Goal: Task Accomplishment & Management: Manage account settings

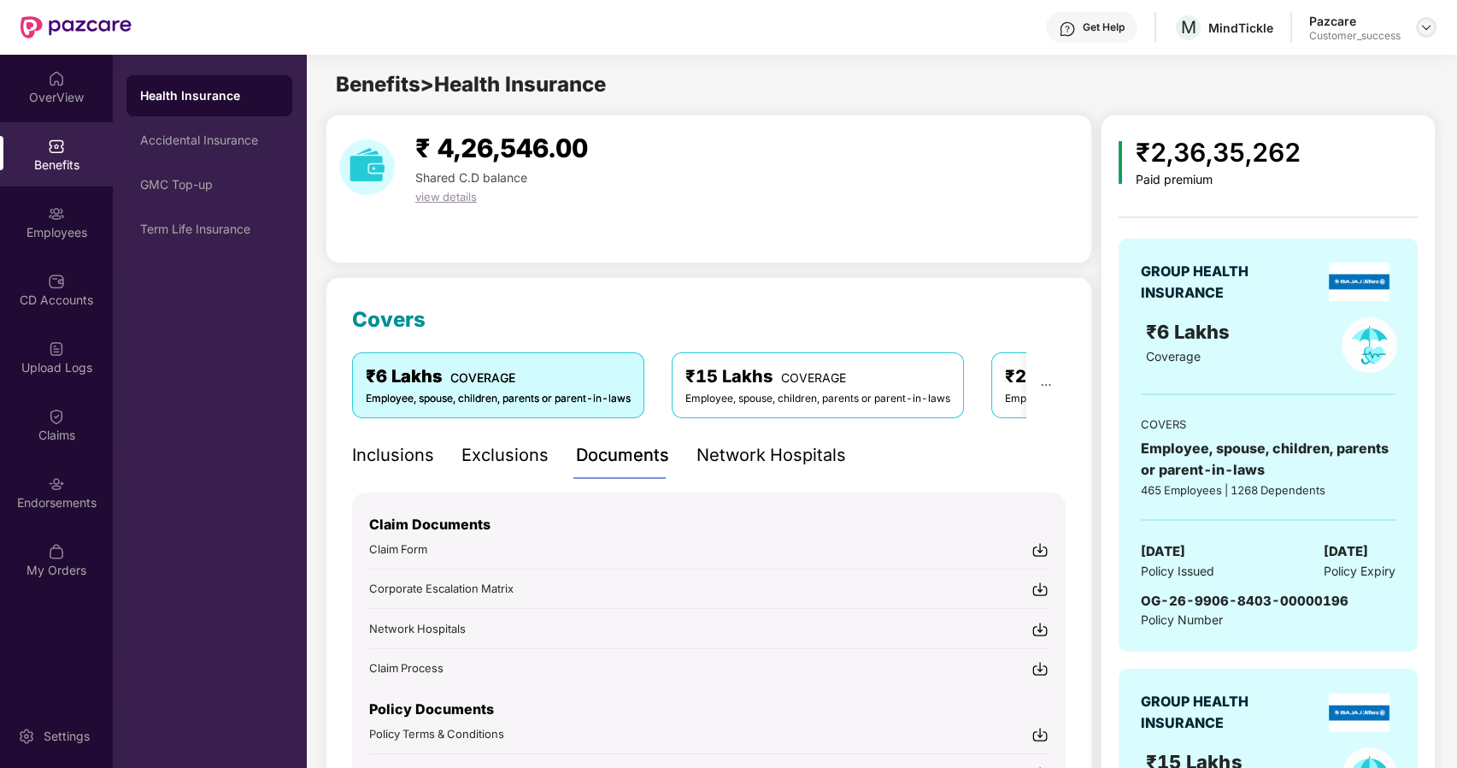
click at [1422, 26] on img at bounding box center [1427, 28] width 14 height 14
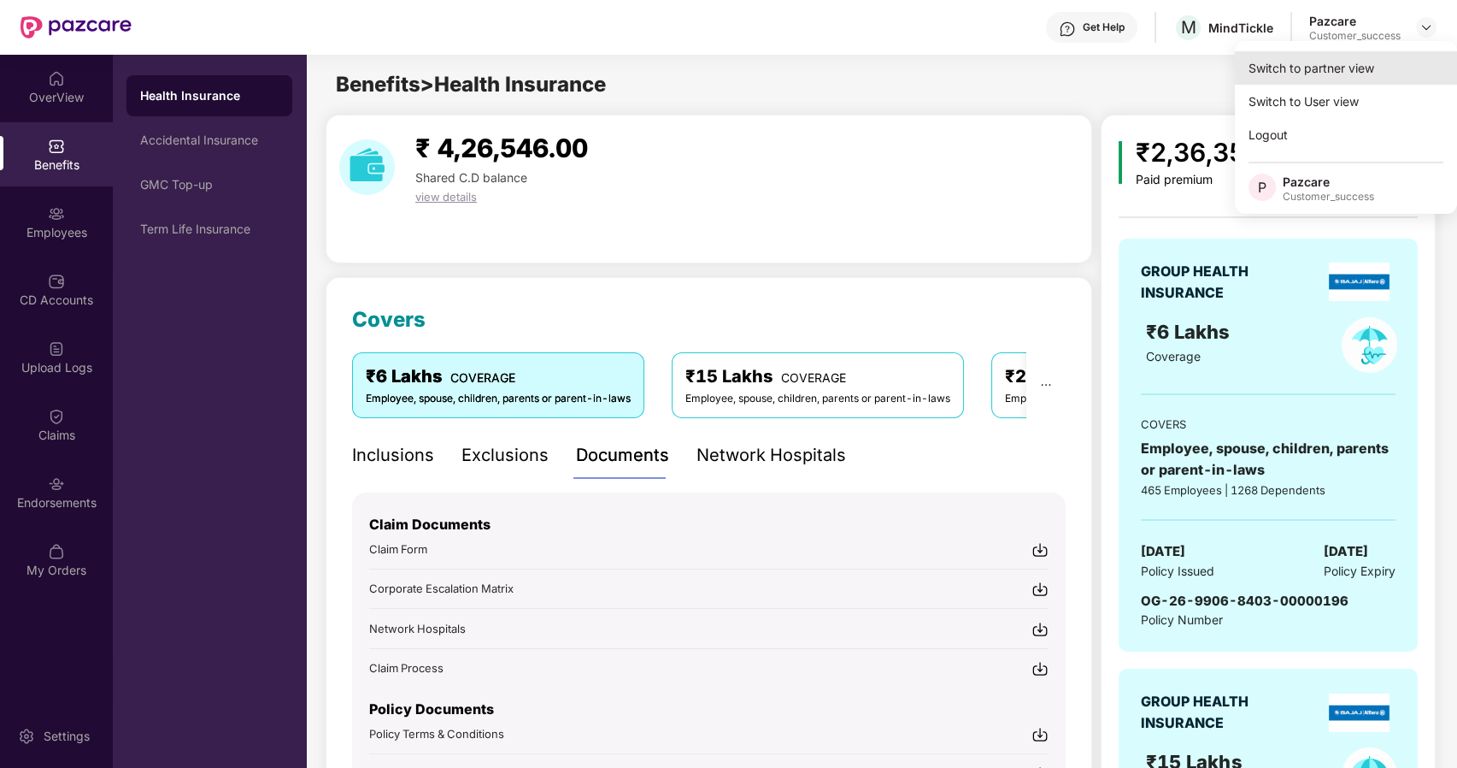
click at [1326, 66] on div "Switch to partner view" at bounding box center [1346, 67] width 222 height 33
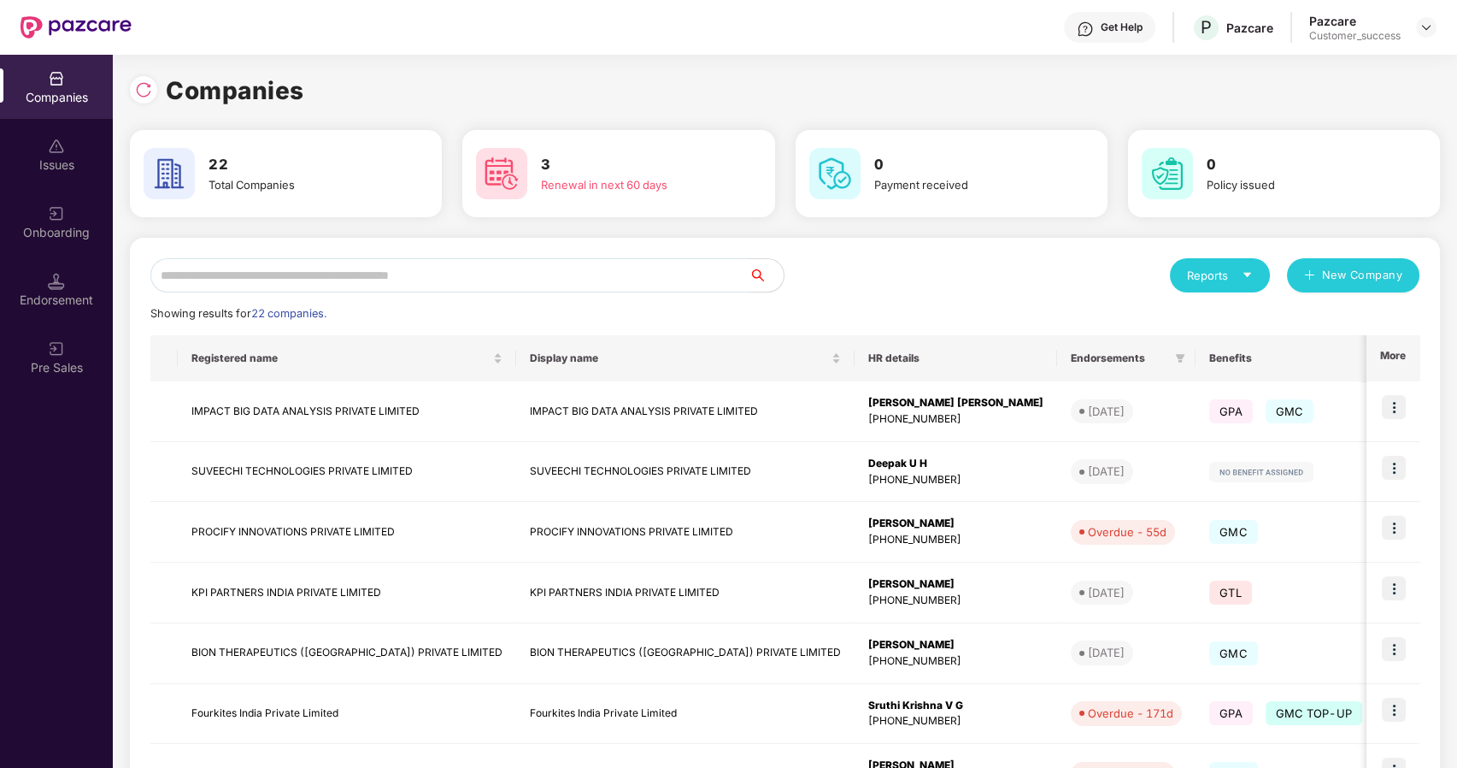
click at [268, 274] on input "text" at bounding box center [449, 275] width 599 height 34
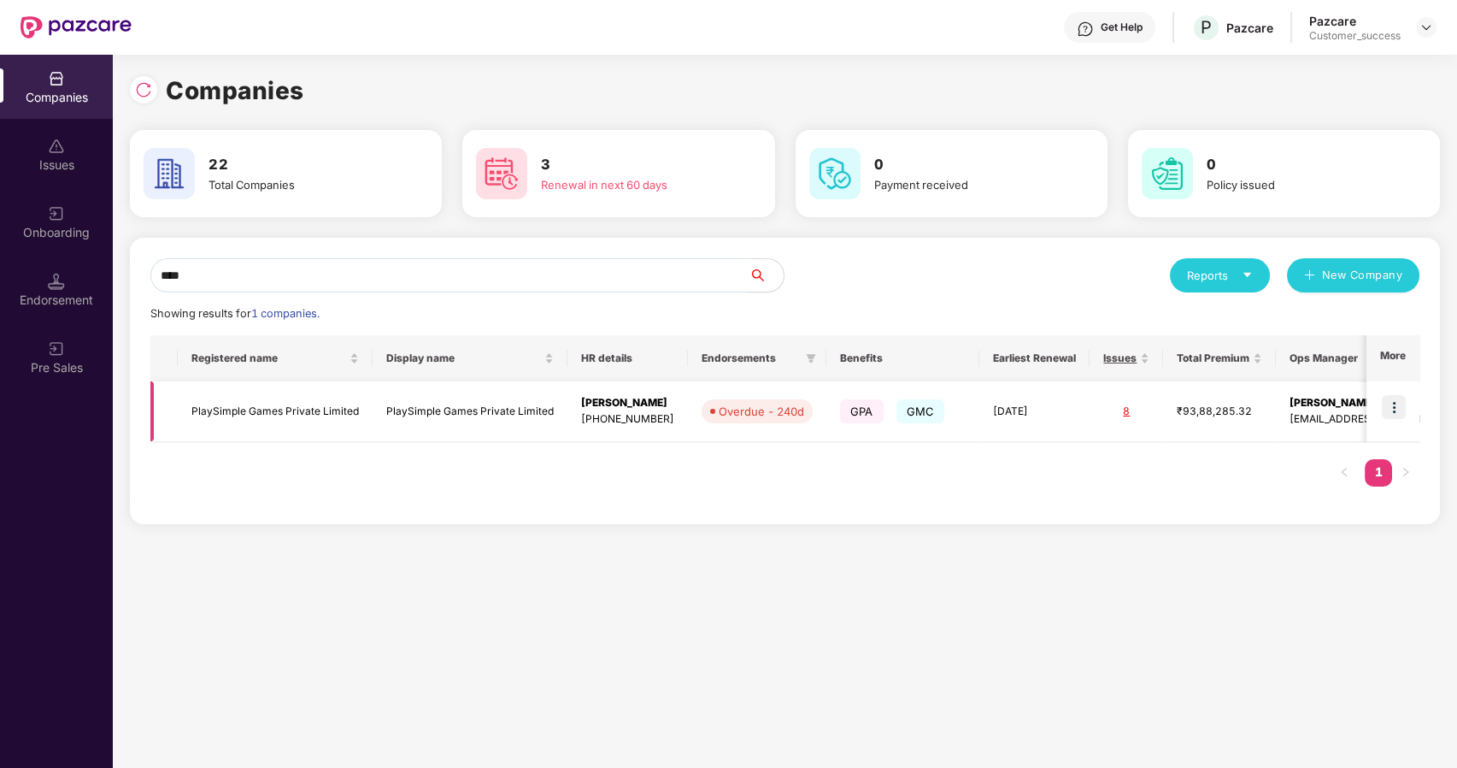
type input "****"
click at [1398, 405] on img at bounding box center [1394, 407] width 24 height 24
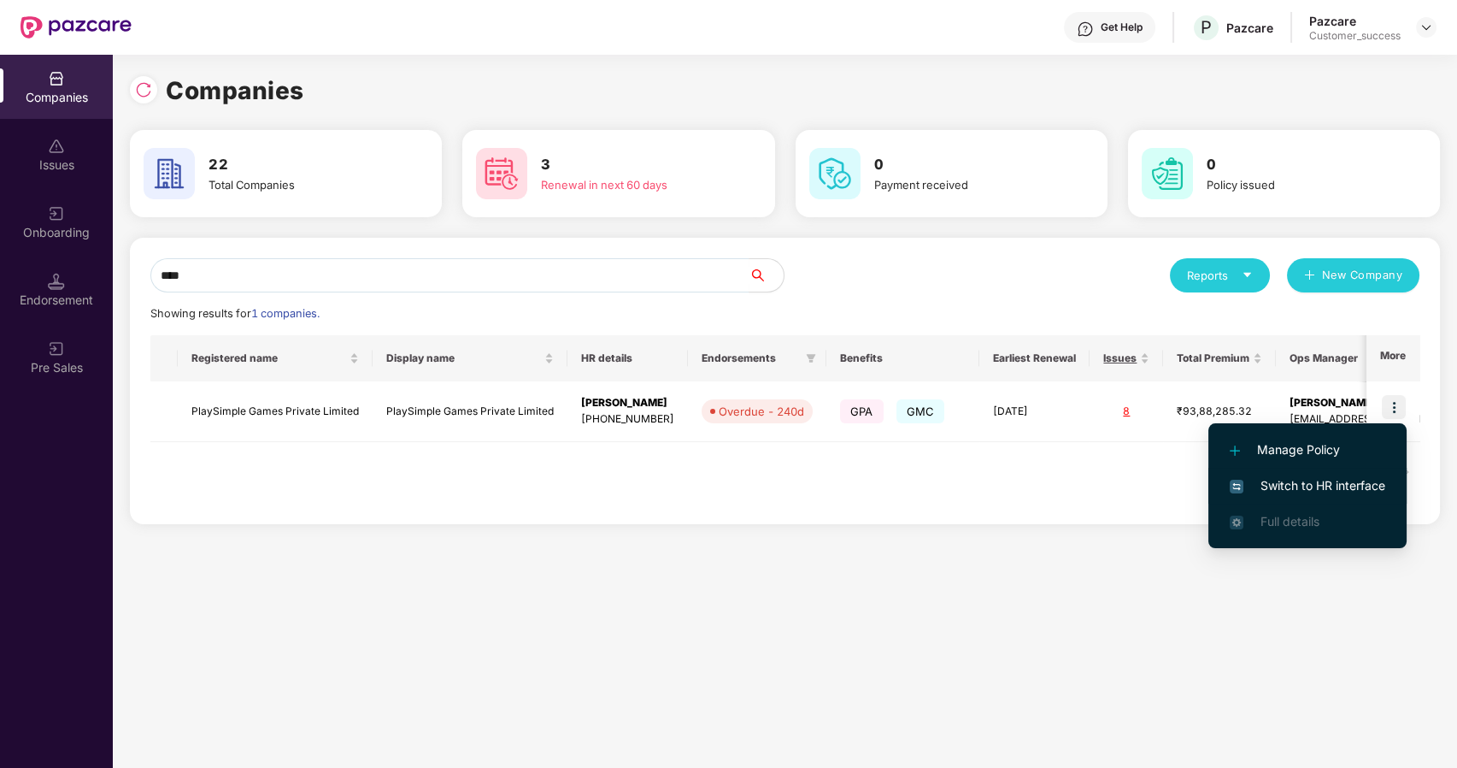
click at [1289, 480] on span "Switch to HR interface" at bounding box center [1308, 485] width 156 height 19
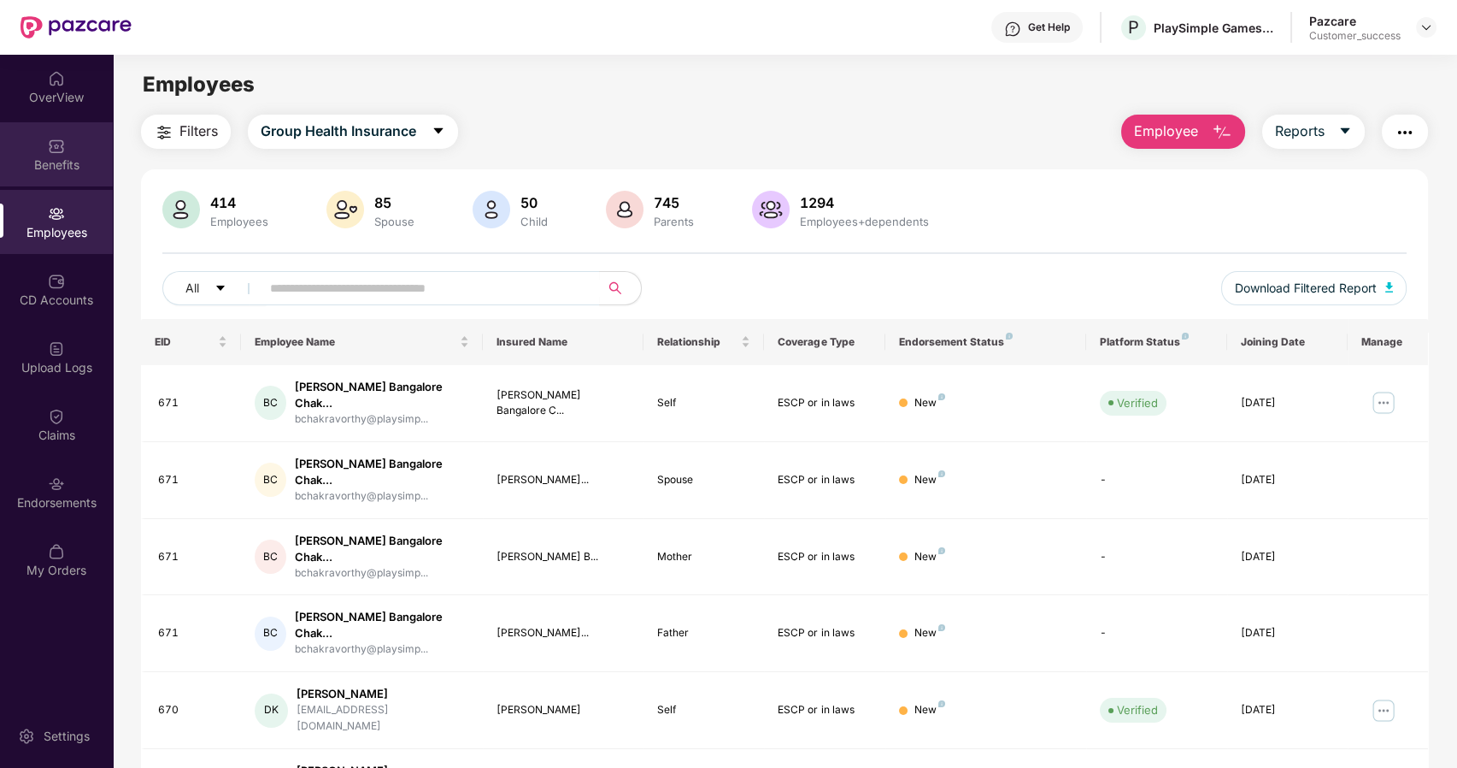
click at [59, 149] on img at bounding box center [56, 146] width 17 height 17
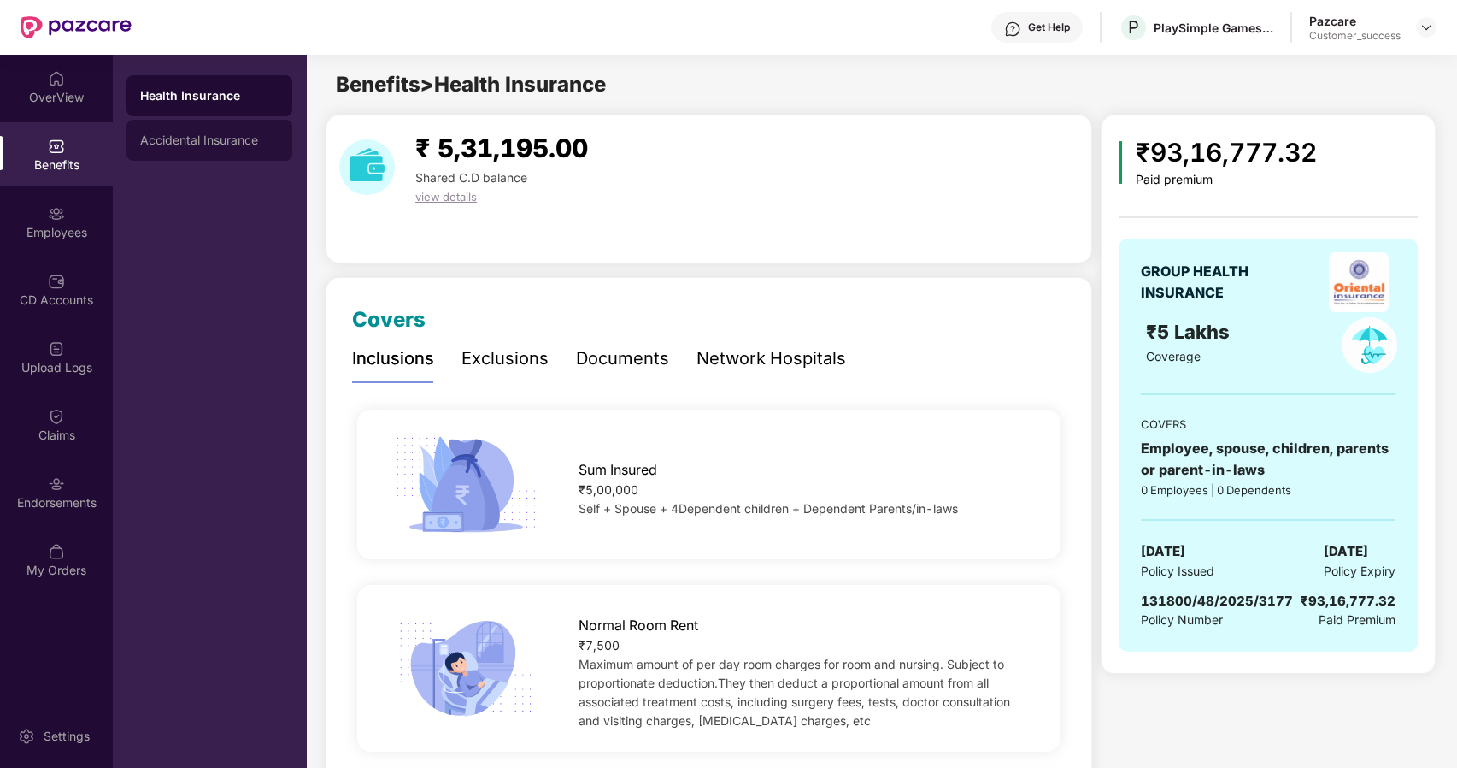
click at [222, 132] on div "Accidental Insurance" at bounding box center [210, 140] width 166 height 41
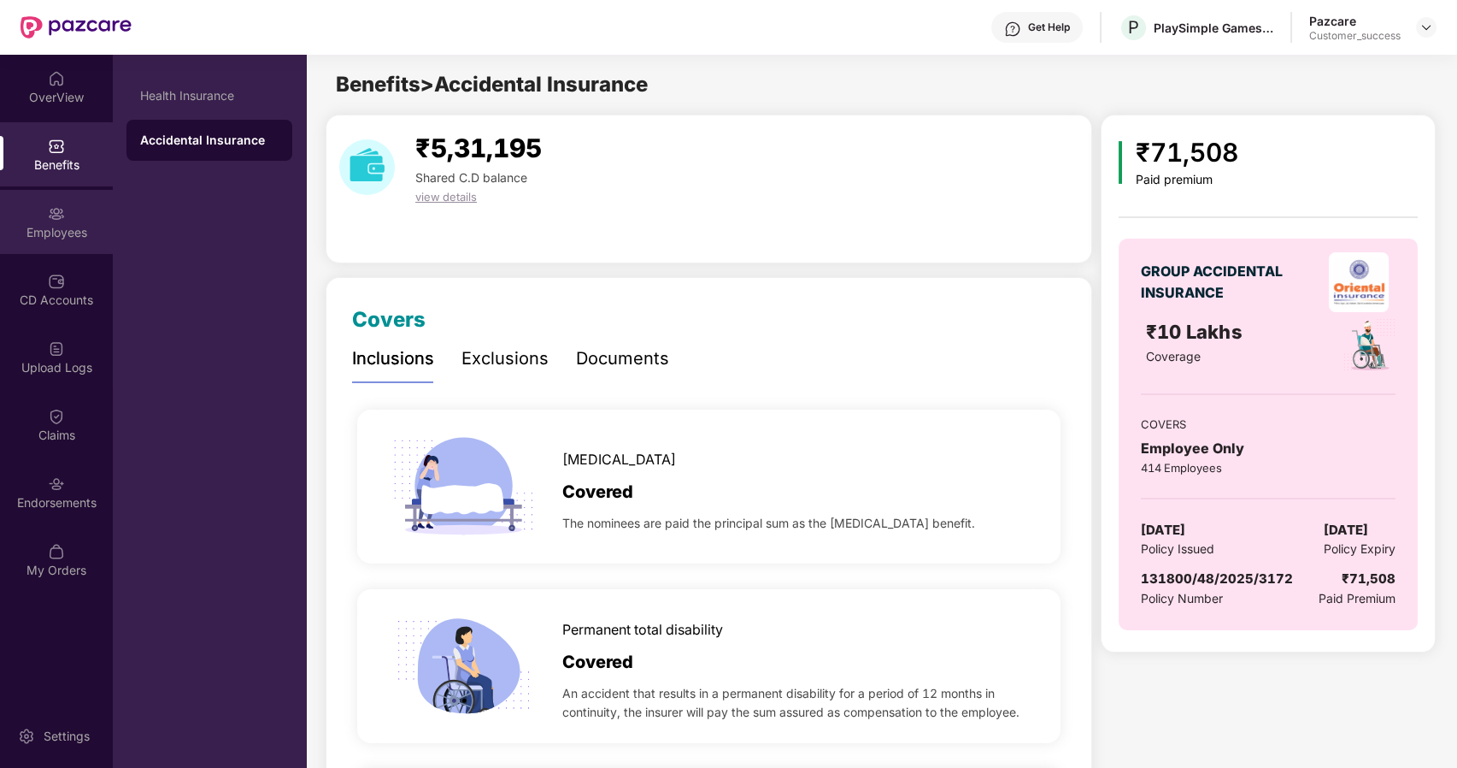
click at [59, 243] on div "Employees" at bounding box center [56, 222] width 113 height 64
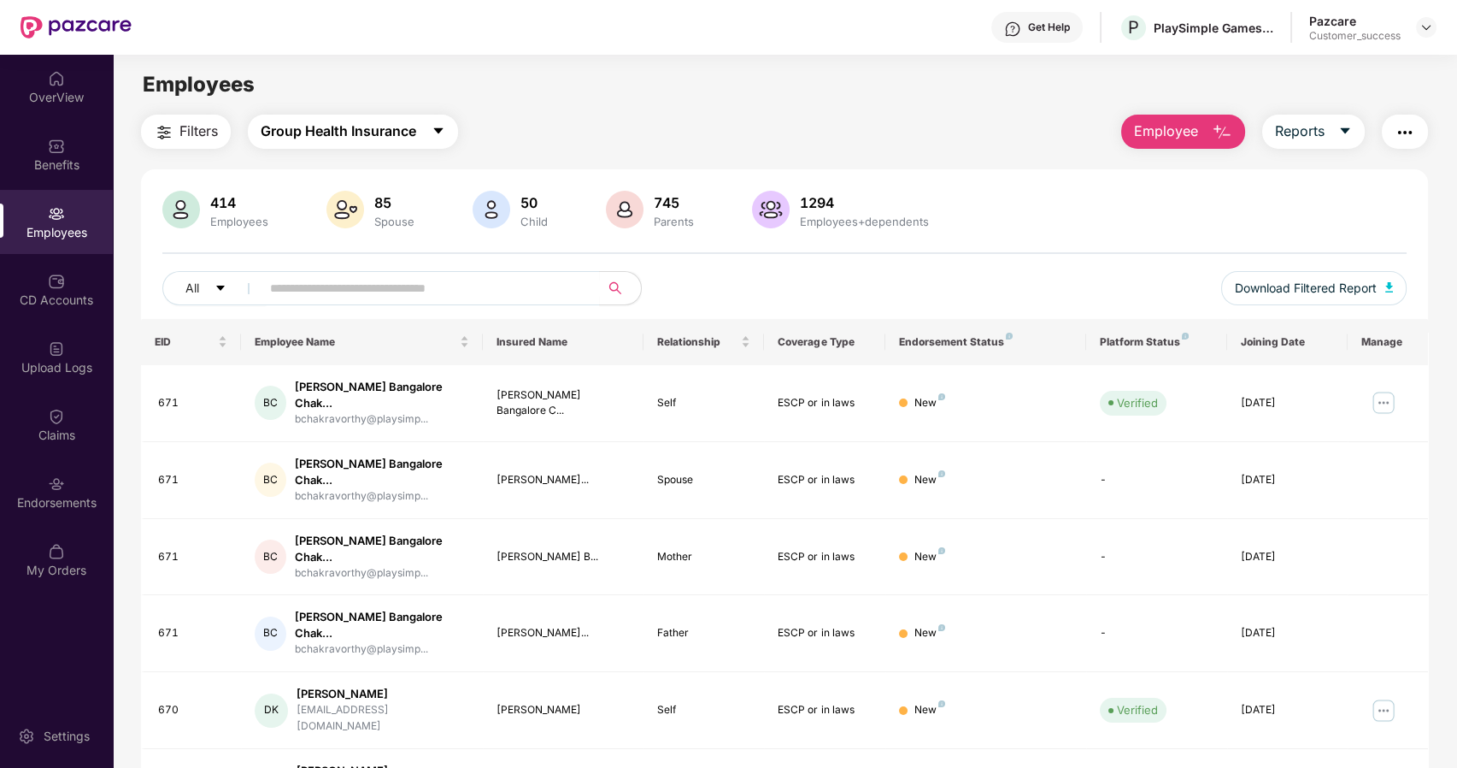
click at [375, 131] on span "Group Health Insurance" at bounding box center [339, 131] width 156 height 21
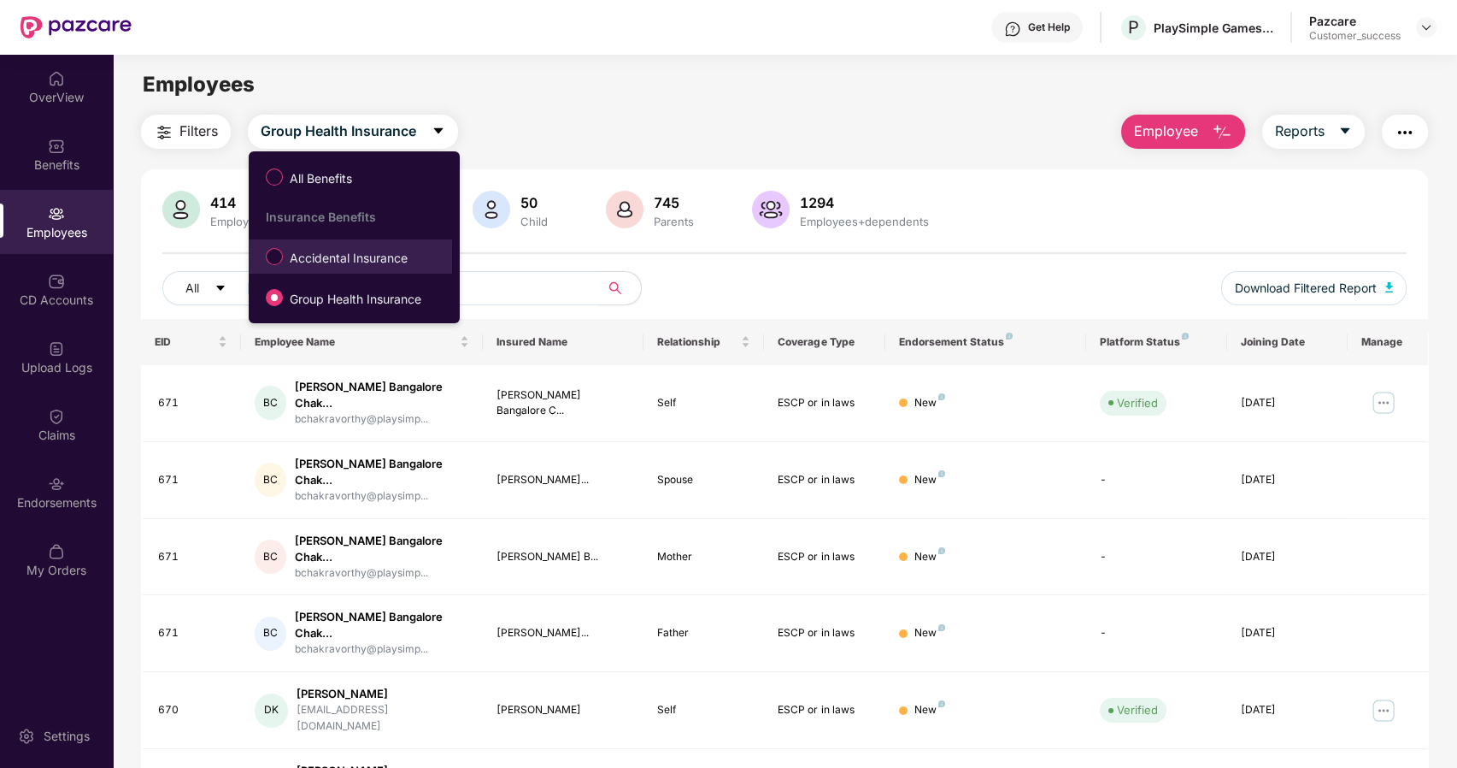
click at [308, 263] on span "Accidental Insurance" at bounding box center [349, 258] width 132 height 19
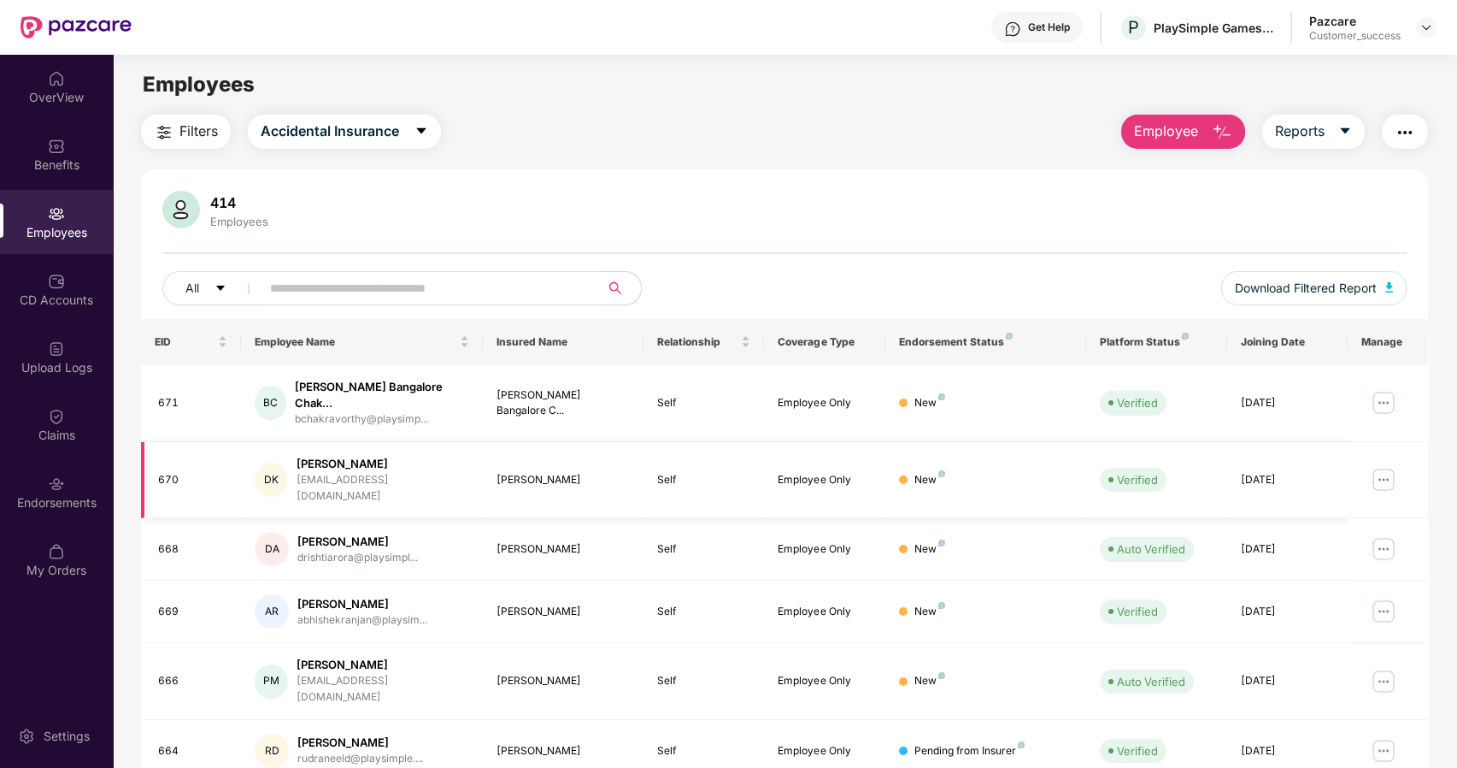
scroll to position [281, 0]
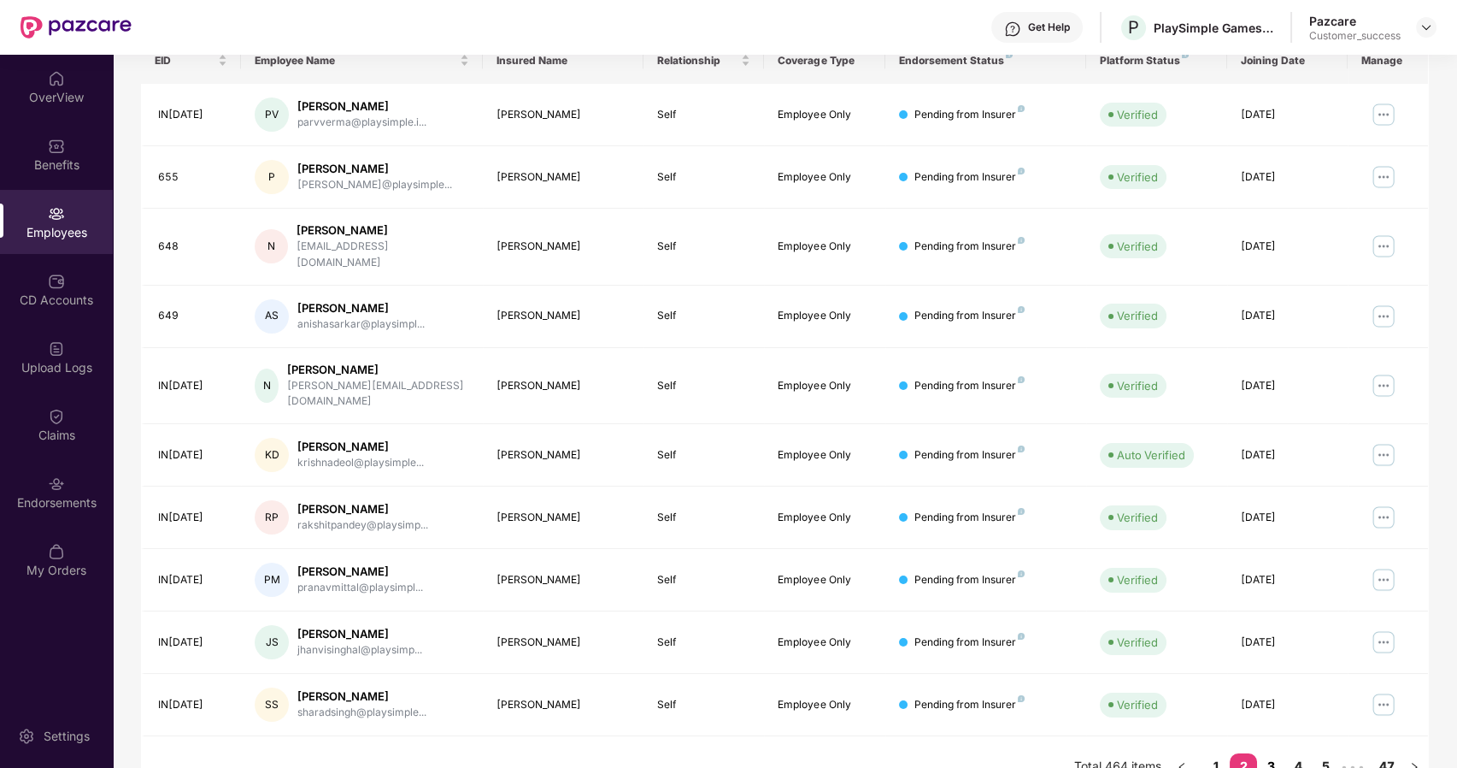
click at [1279, 753] on link "3" at bounding box center [1270, 766] width 27 height 26
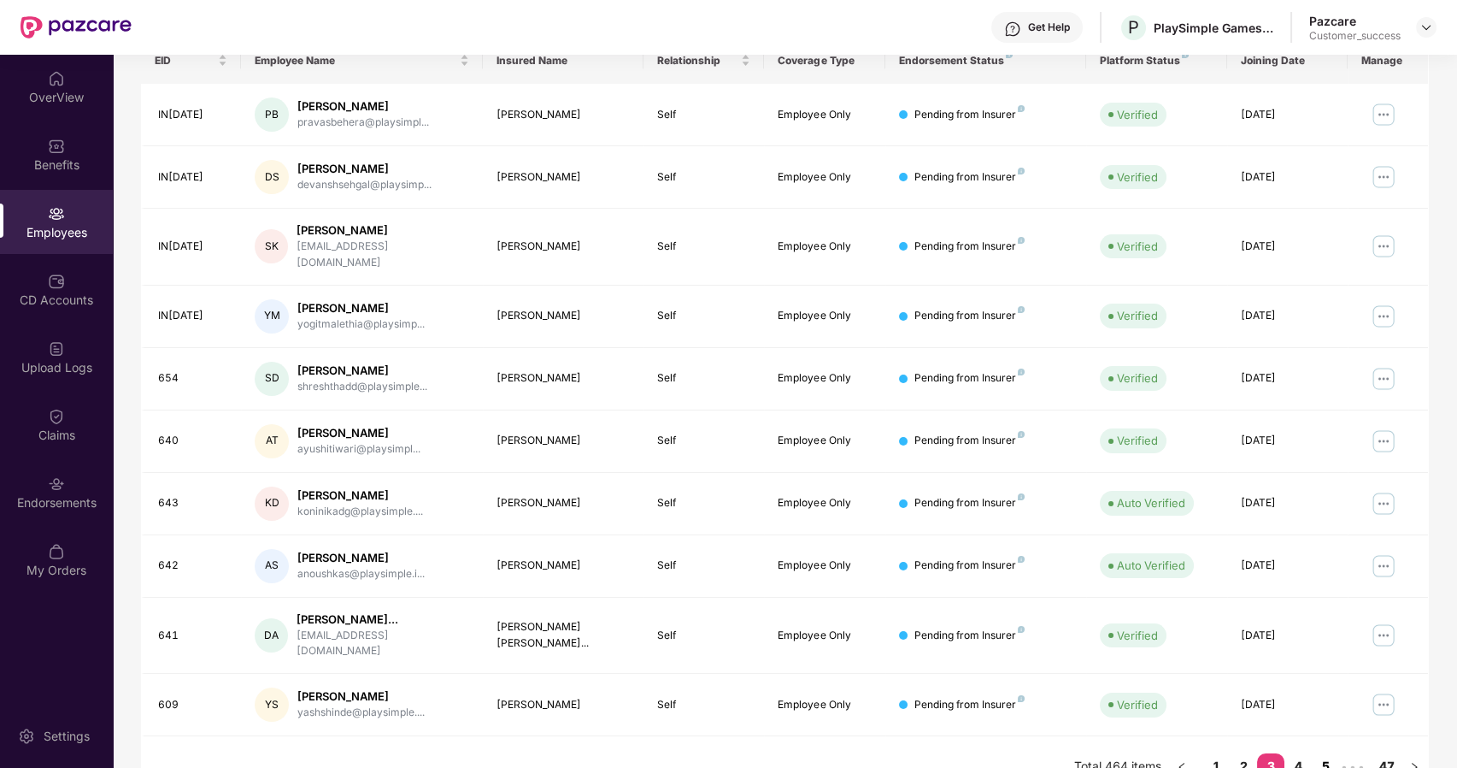
click at [1322, 753] on link "5" at bounding box center [1325, 766] width 27 height 26
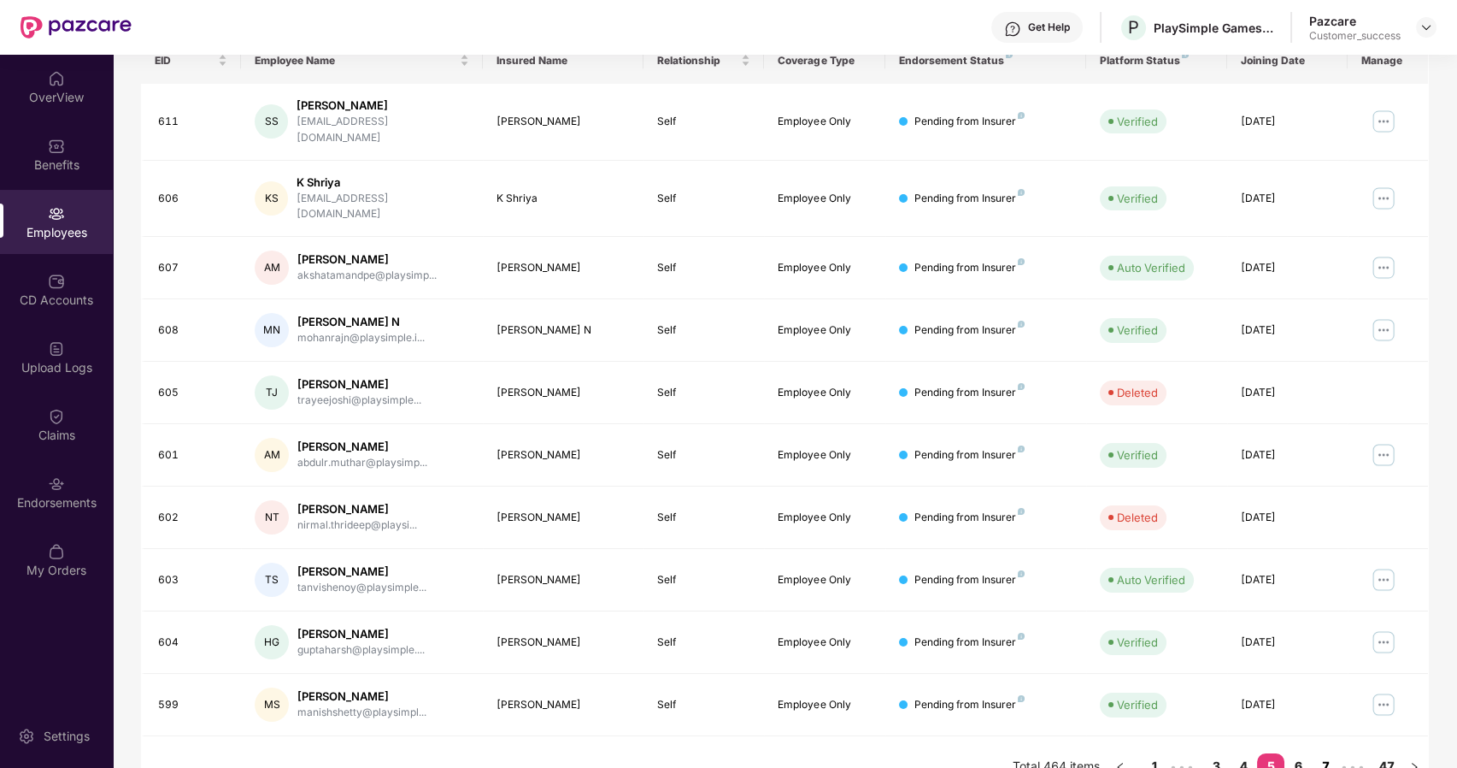
click at [1322, 753] on link "7" at bounding box center [1325, 766] width 27 height 26
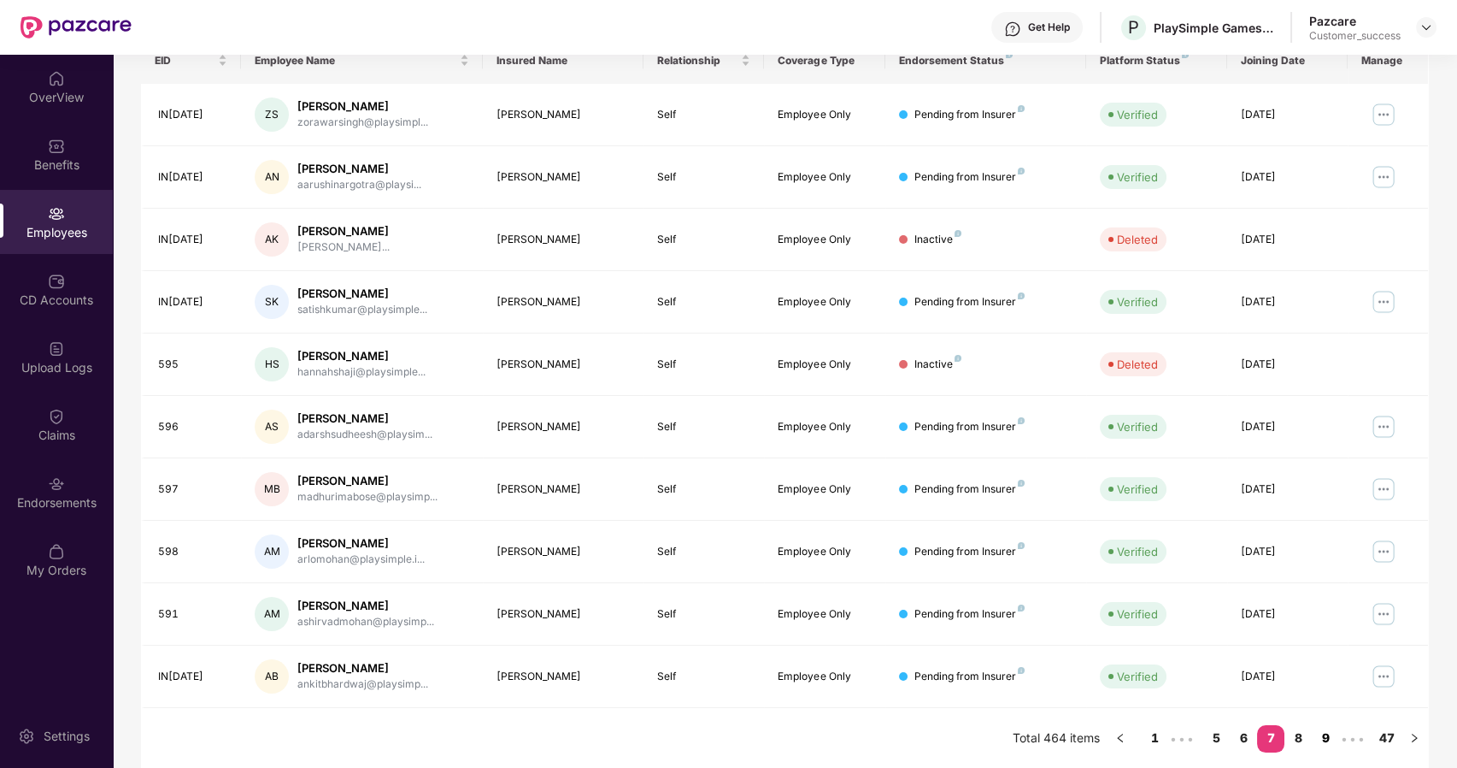
click at [1322, 737] on link "9" at bounding box center [1325, 738] width 27 height 26
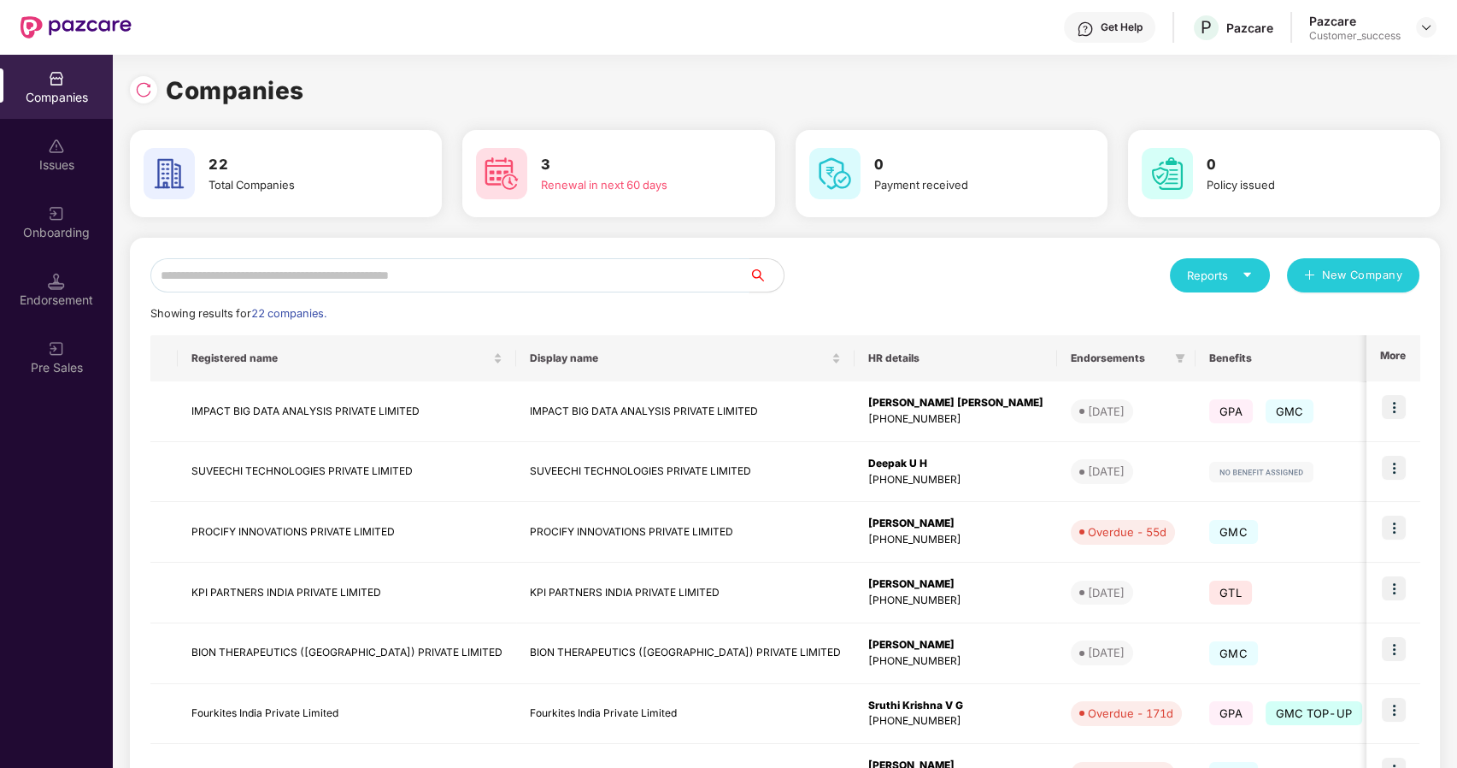
click at [358, 259] on input "text" at bounding box center [449, 275] width 599 height 34
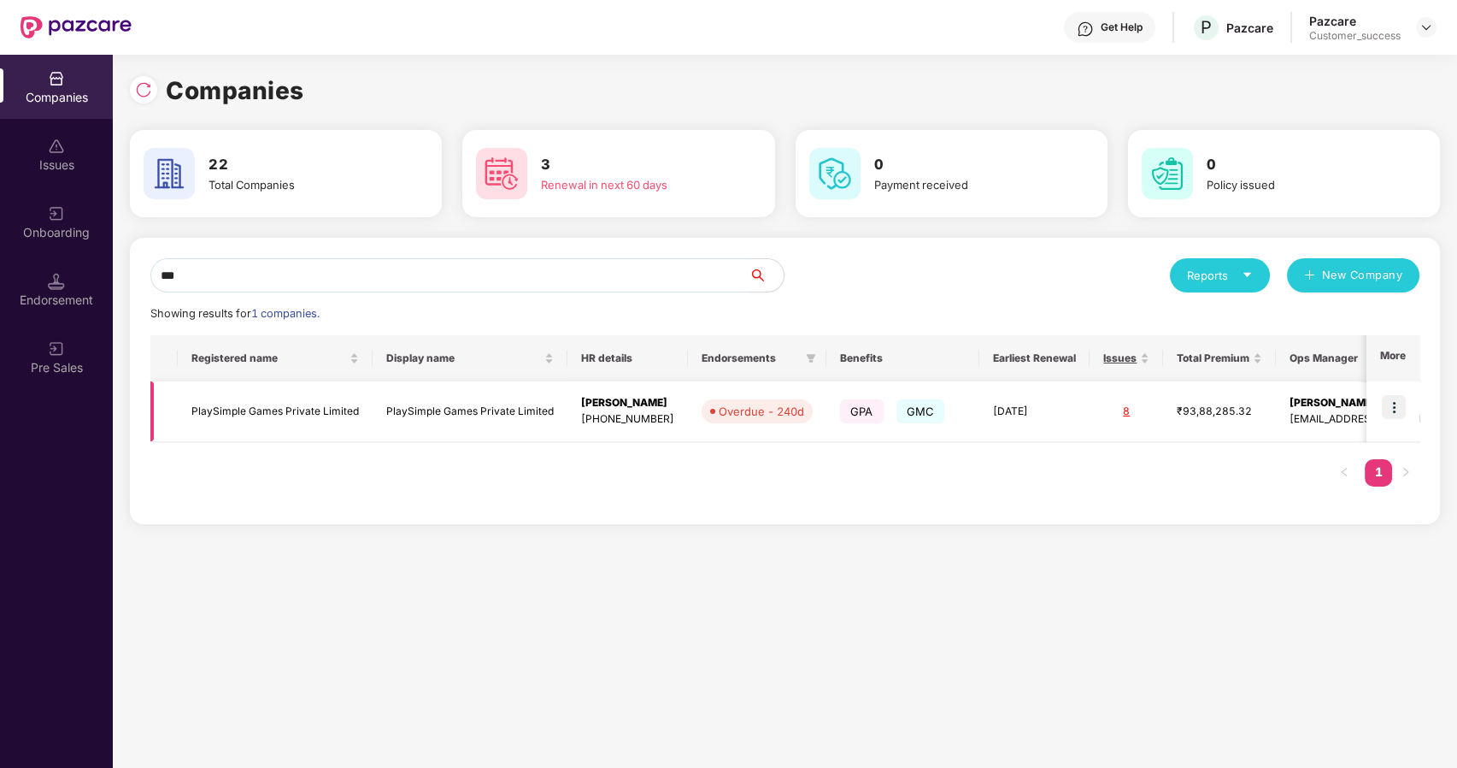
type input "***"
click at [276, 405] on td "PlaySimple Games Private Limited" at bounding box center [275, 411] width 195 height 61
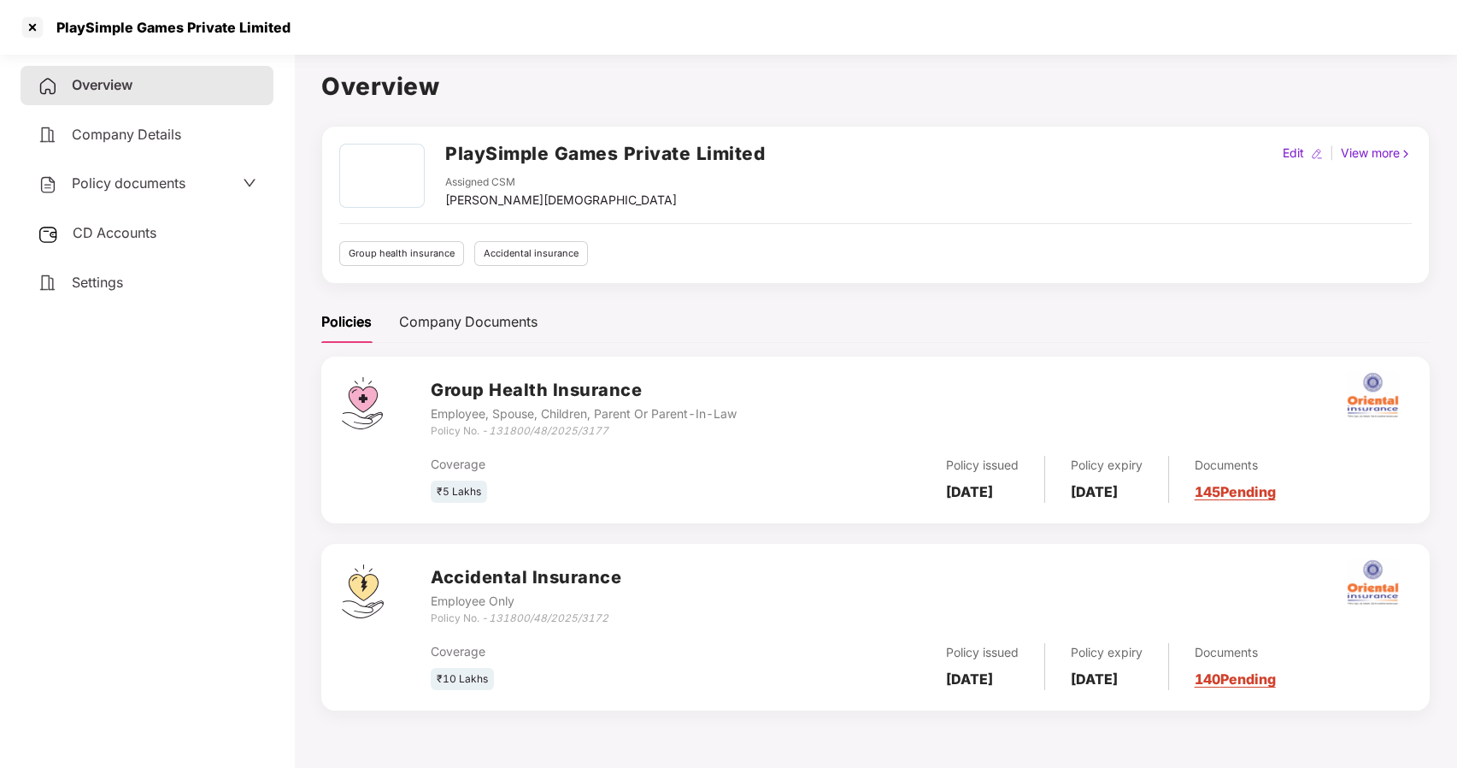
click at [111, 188] on span "Policy documents" at bounding box center [129, 182] width 114 height 17
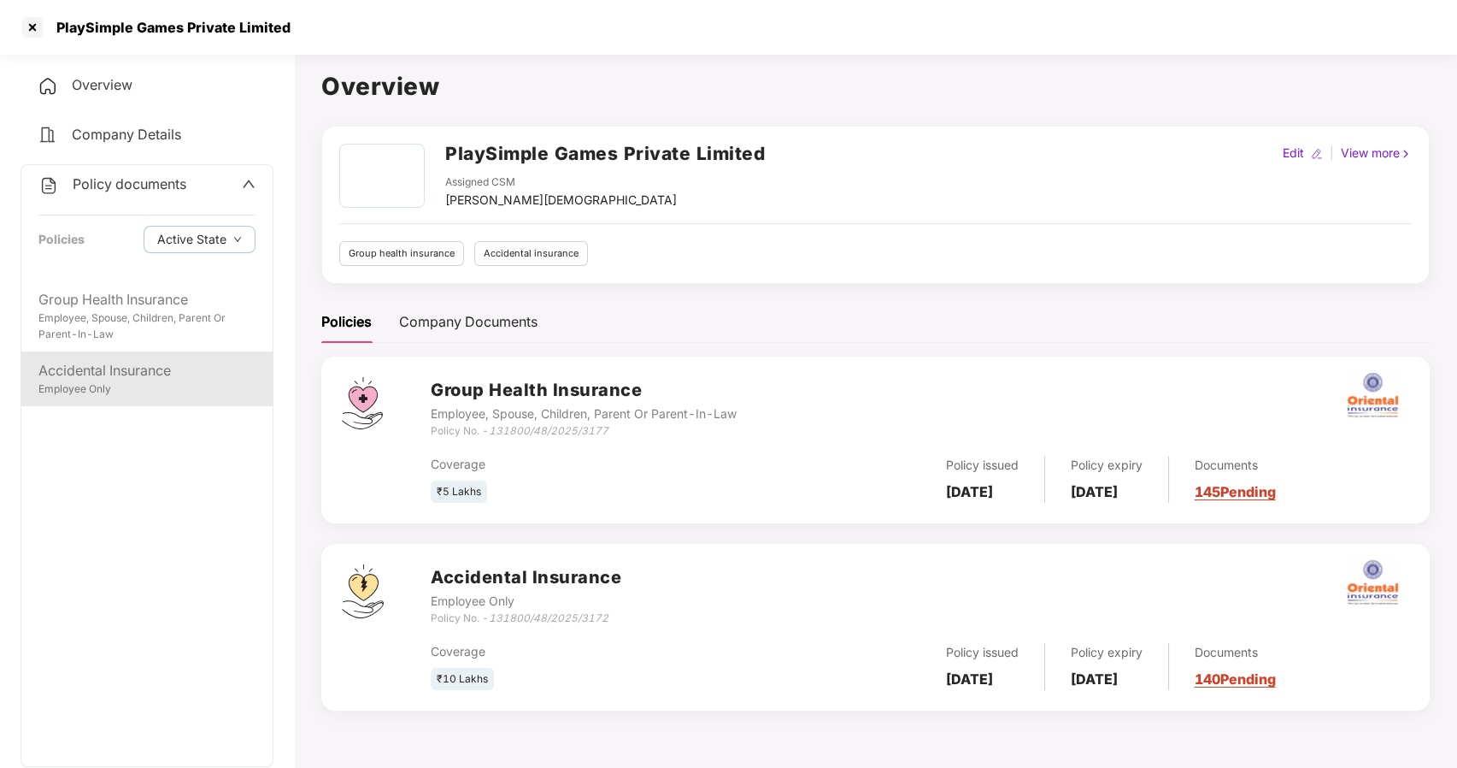
click at [113, 374] on div "Accidental Insurance" at bounding box center [146, 370] width 217 height 21
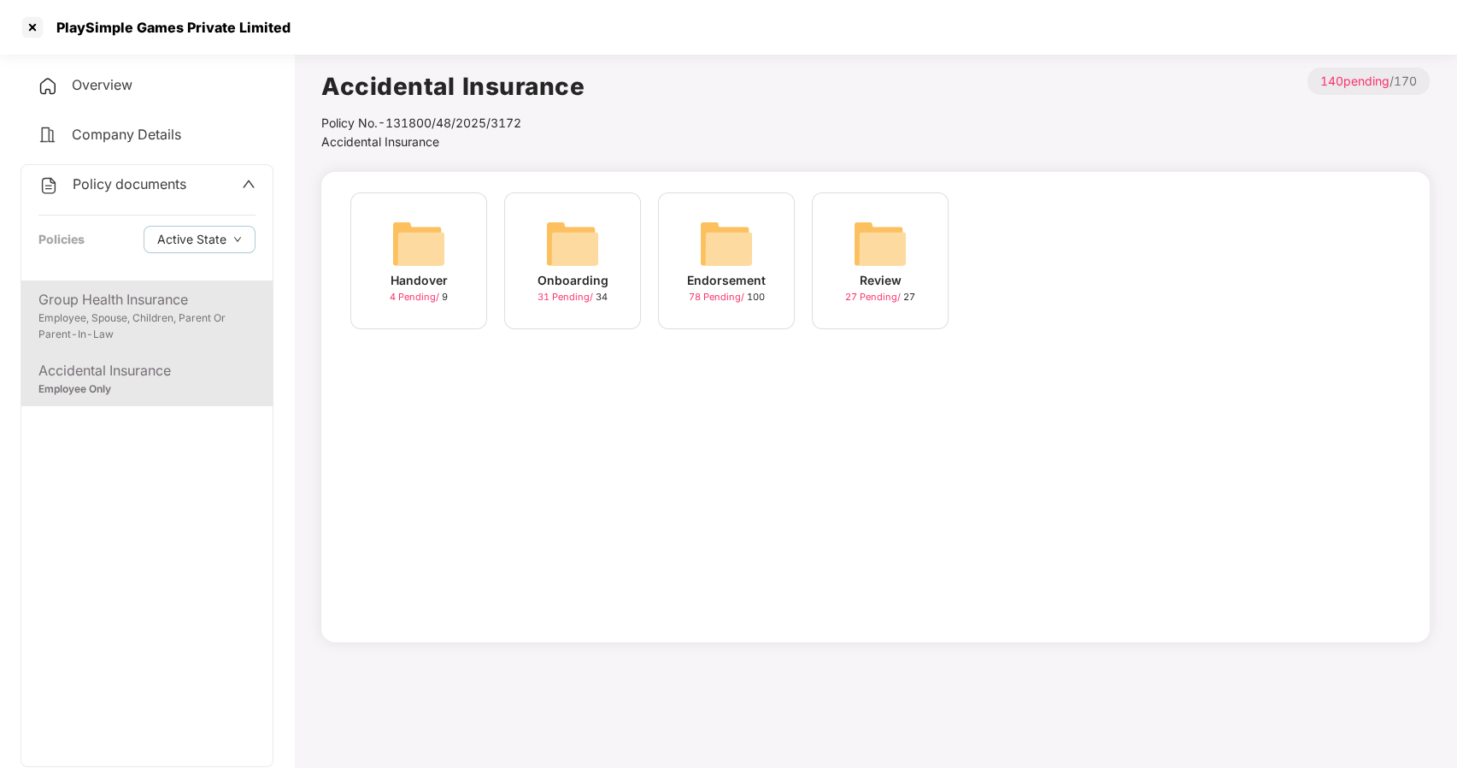
click at [155, 329] on div "Employee, Spouse, Children, Parent Or Parent-In-Law" at bounding box center [146, 326] width 217 height 32
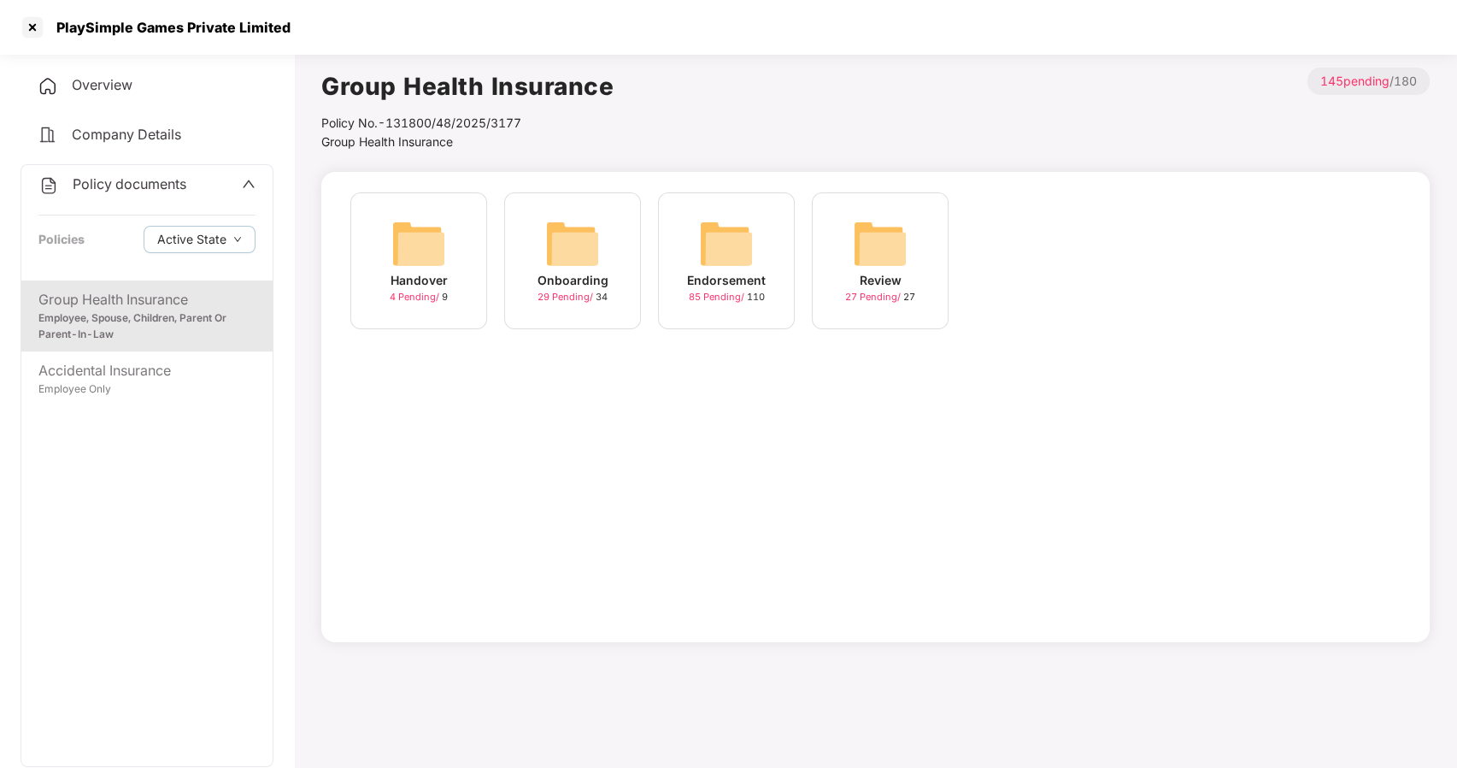
click at [592, 263] on img at bounding box center [572, 243] width 55 height 55
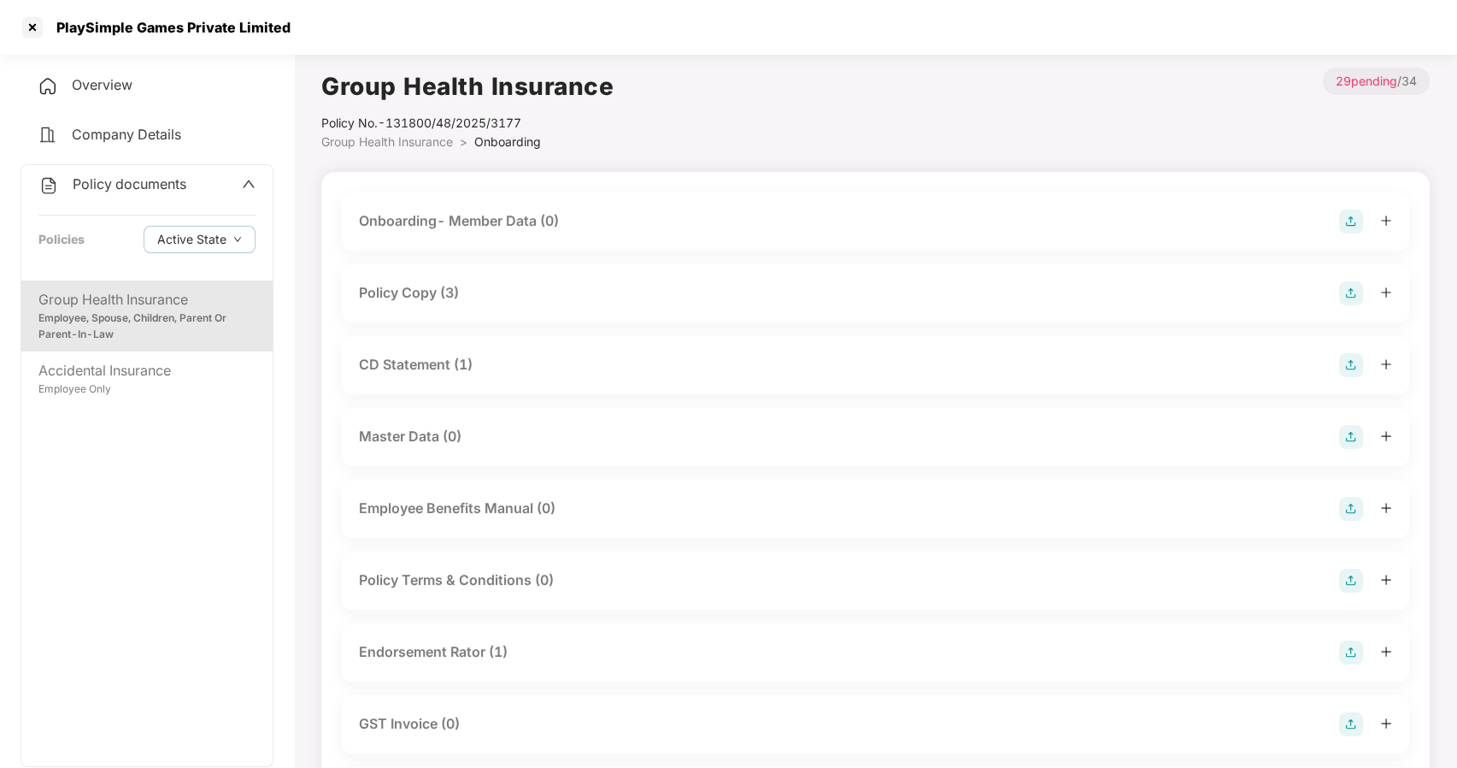
click at [392, 134] on span "Group Health Insurance" at bounding box center [387, 141] width 132 height 15
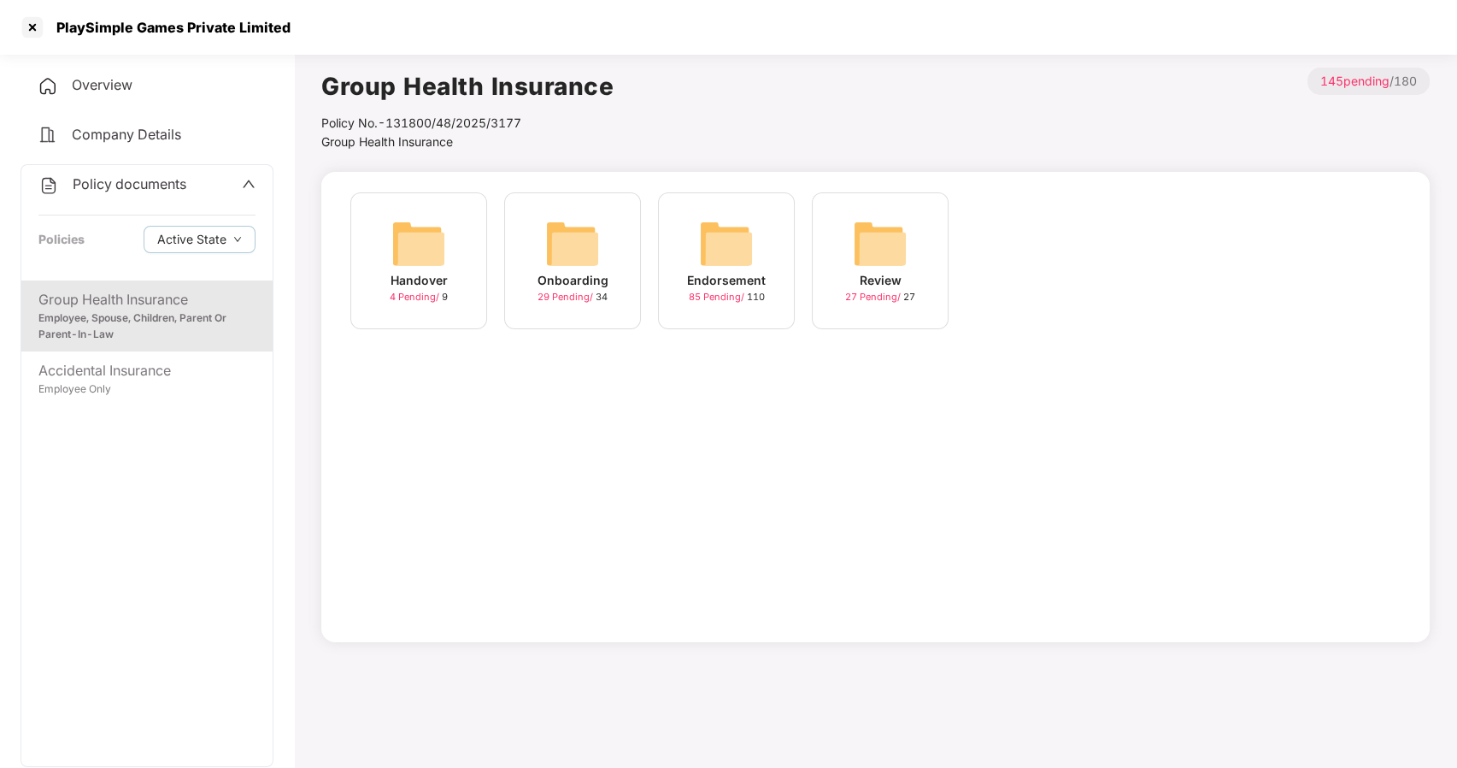
click at [735, 267] on img at bounding box center [726, 243] width 55 height 55
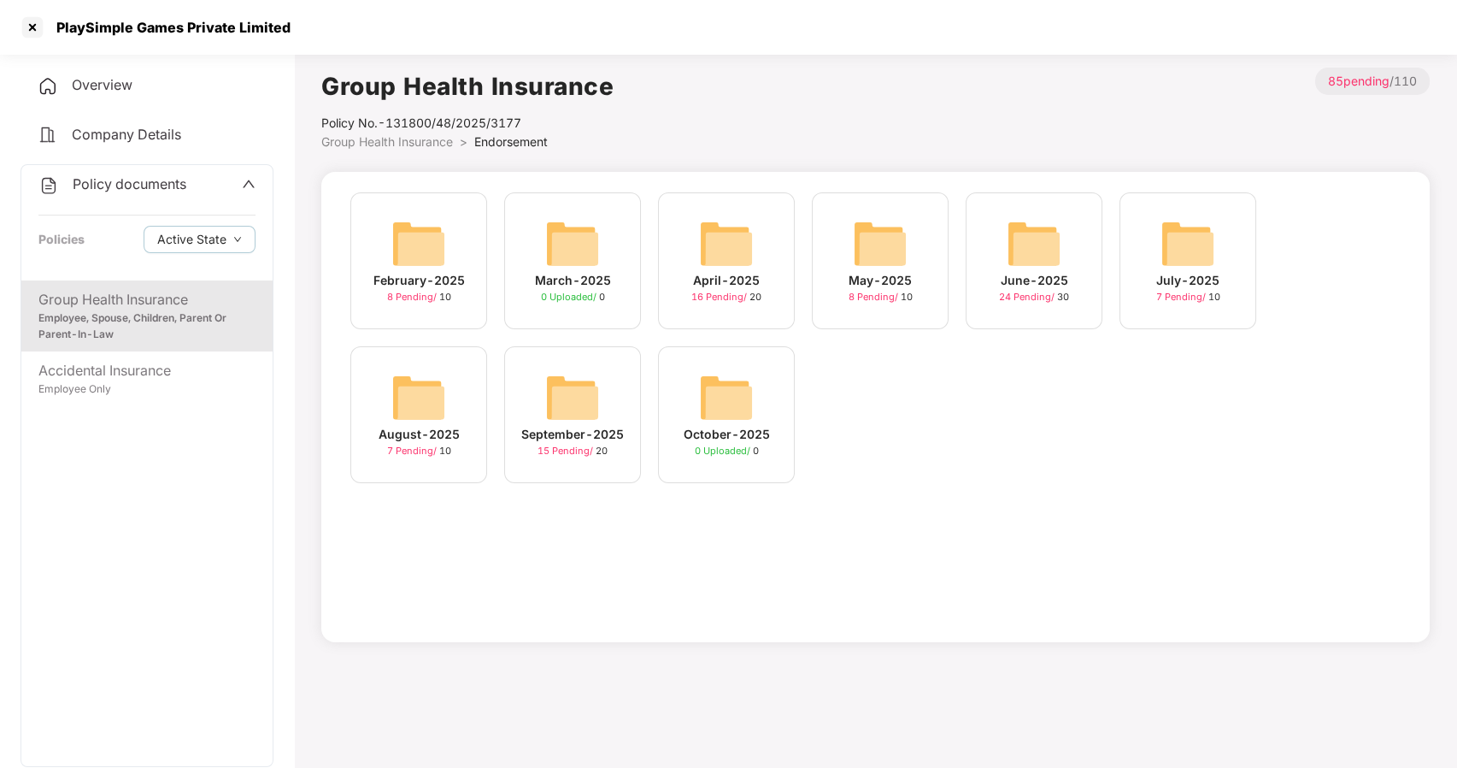
click at [566, 403] on img at bounding box center [572, 397] width 55 height 55
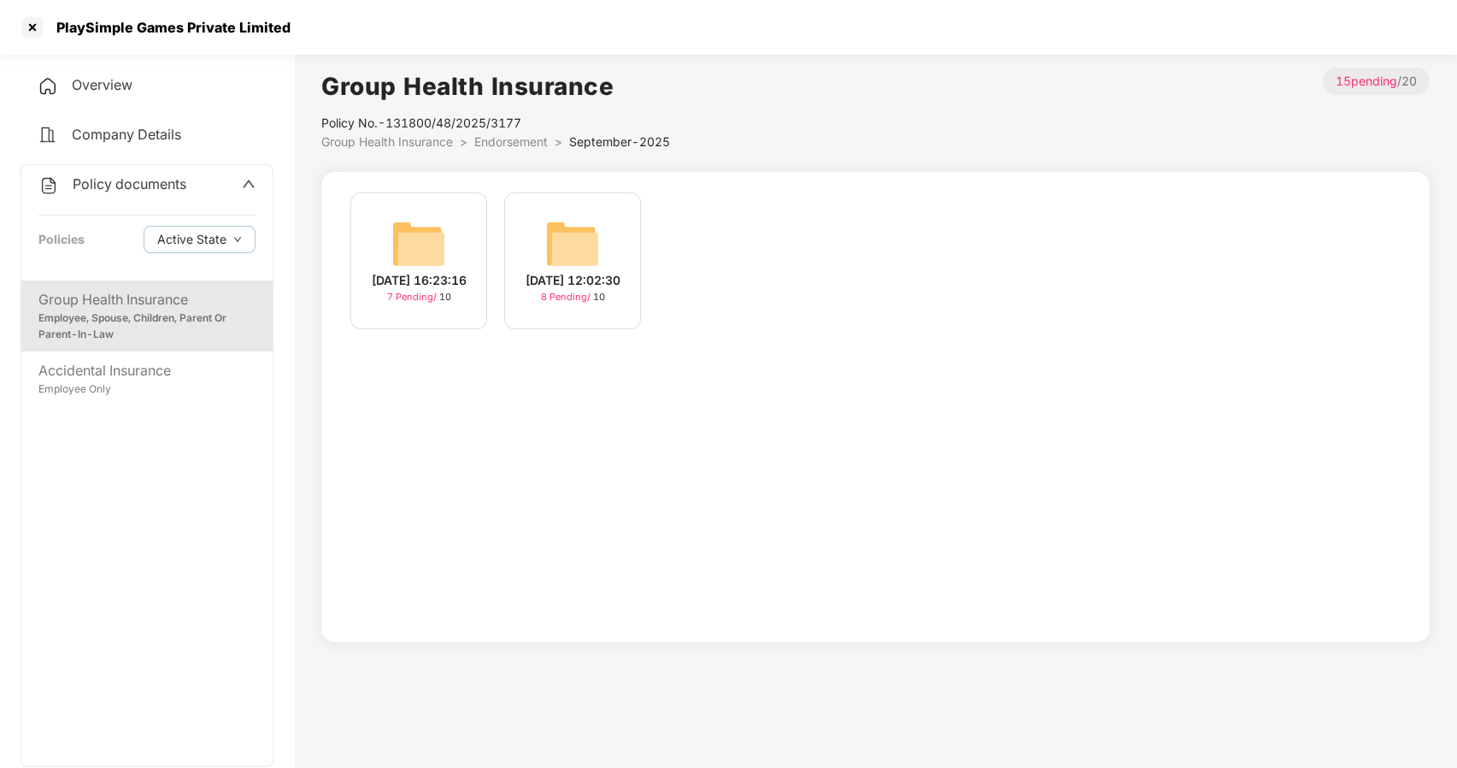
click at [436, 244] on img at bounding box center [418, 243] width 55 height 55
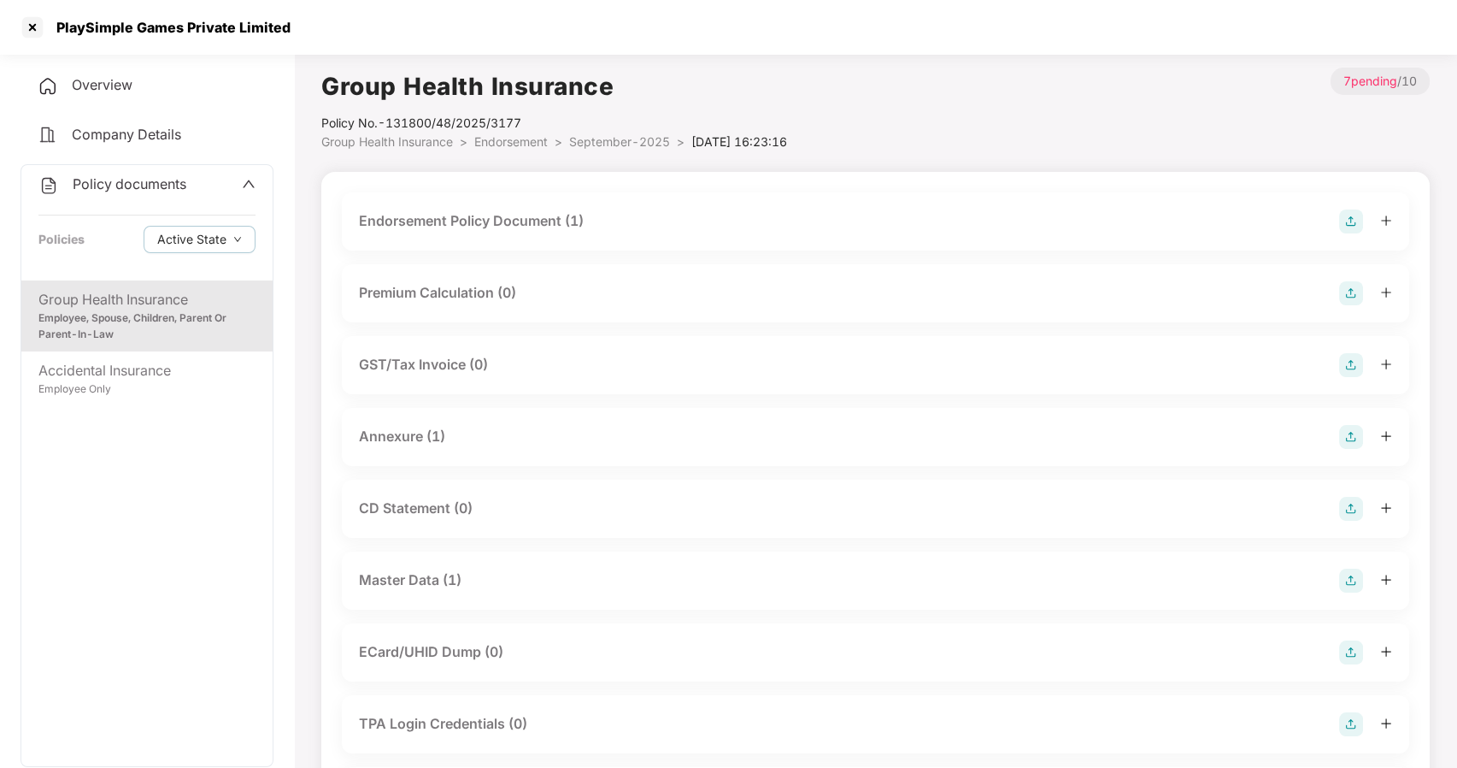
click at [409, 571] on div "Master Data (1)" at bounding box center [410, 579] width 103 height 21
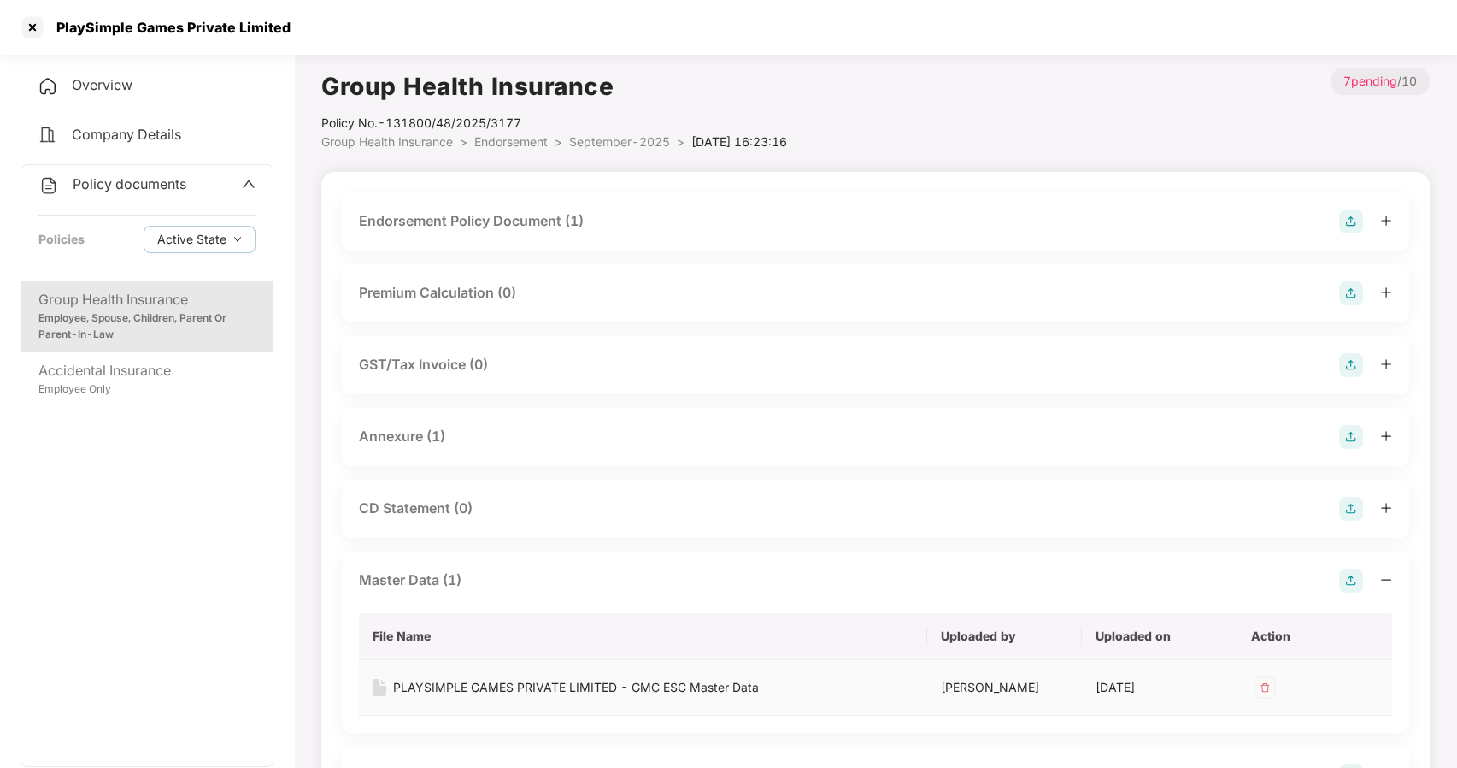
click at [451, 684] on div "PLAYSIMPLE GAMES PRIVATE LIMITED - GMC ESC Master Data" at bounding box center [576, 687] width 366 height 19
click at [38, 20] on div at bounding box center [32, 27] width 27 height 27
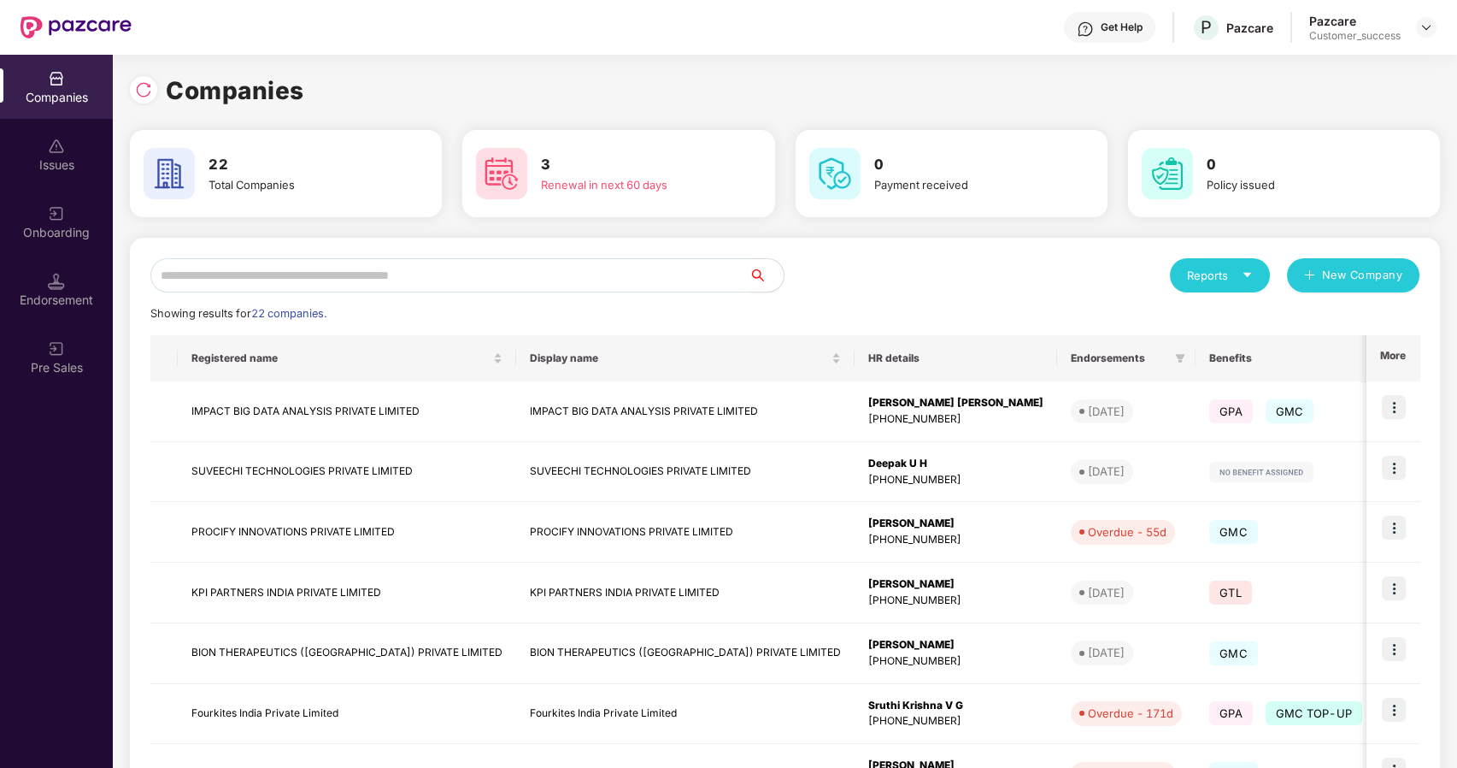
click at [275, 281] on input "text" at bounding box center [449, 275] width 599 height 34
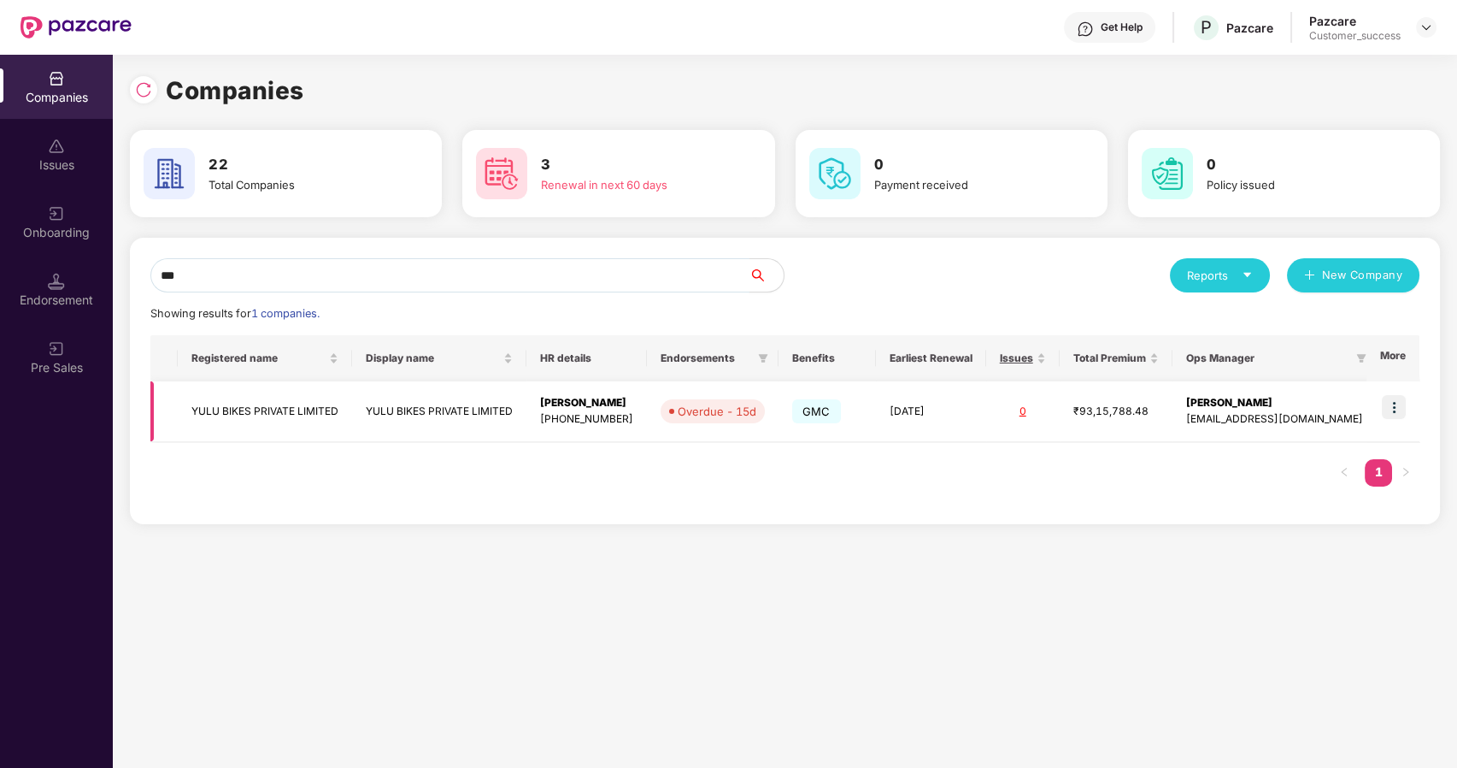
type input "***"
click at [1395, 410] on img at bounding box center [1394, 407] width 24 height 24
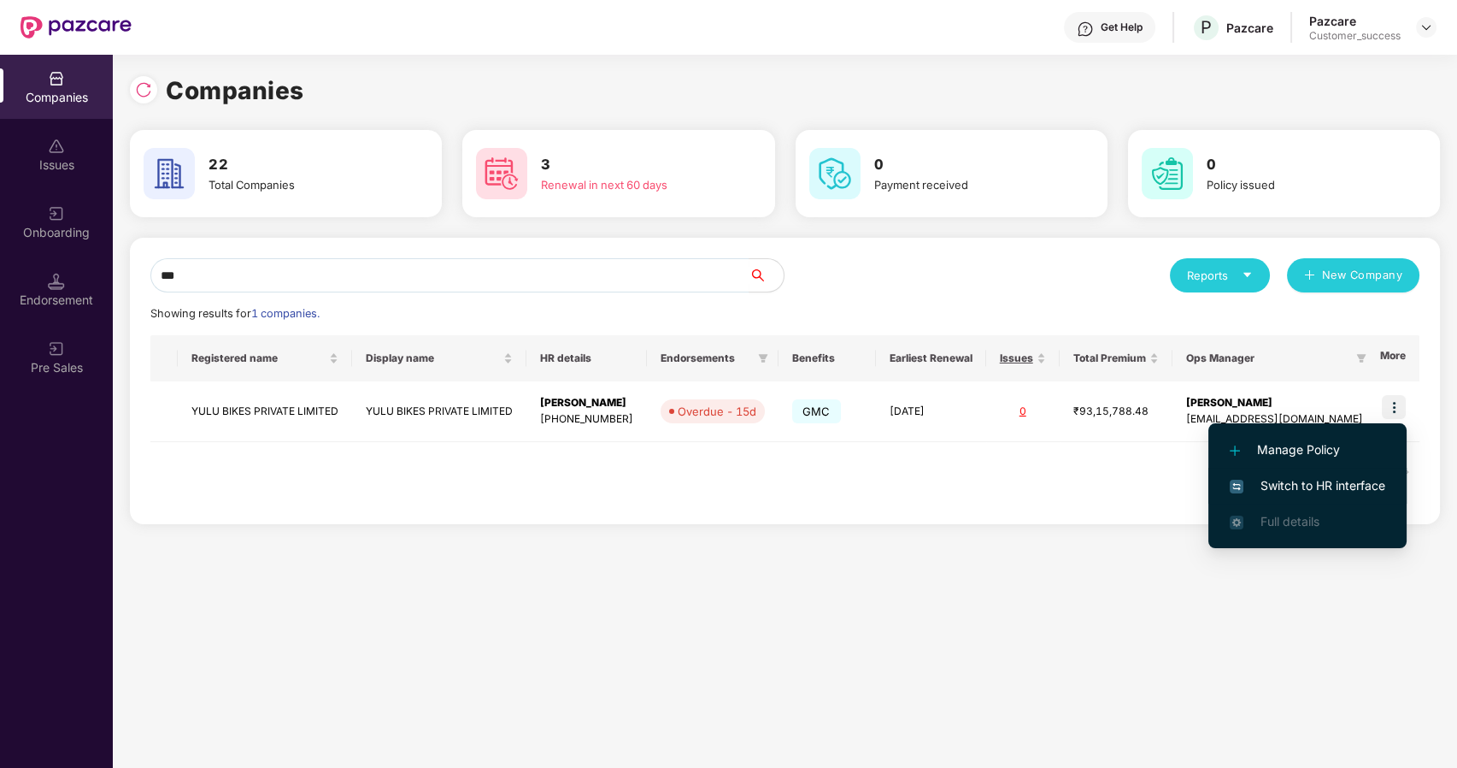
click at [1302, 492] on span "Switch to HR interface" at bounding box center [1308, 485] width 156 height 19
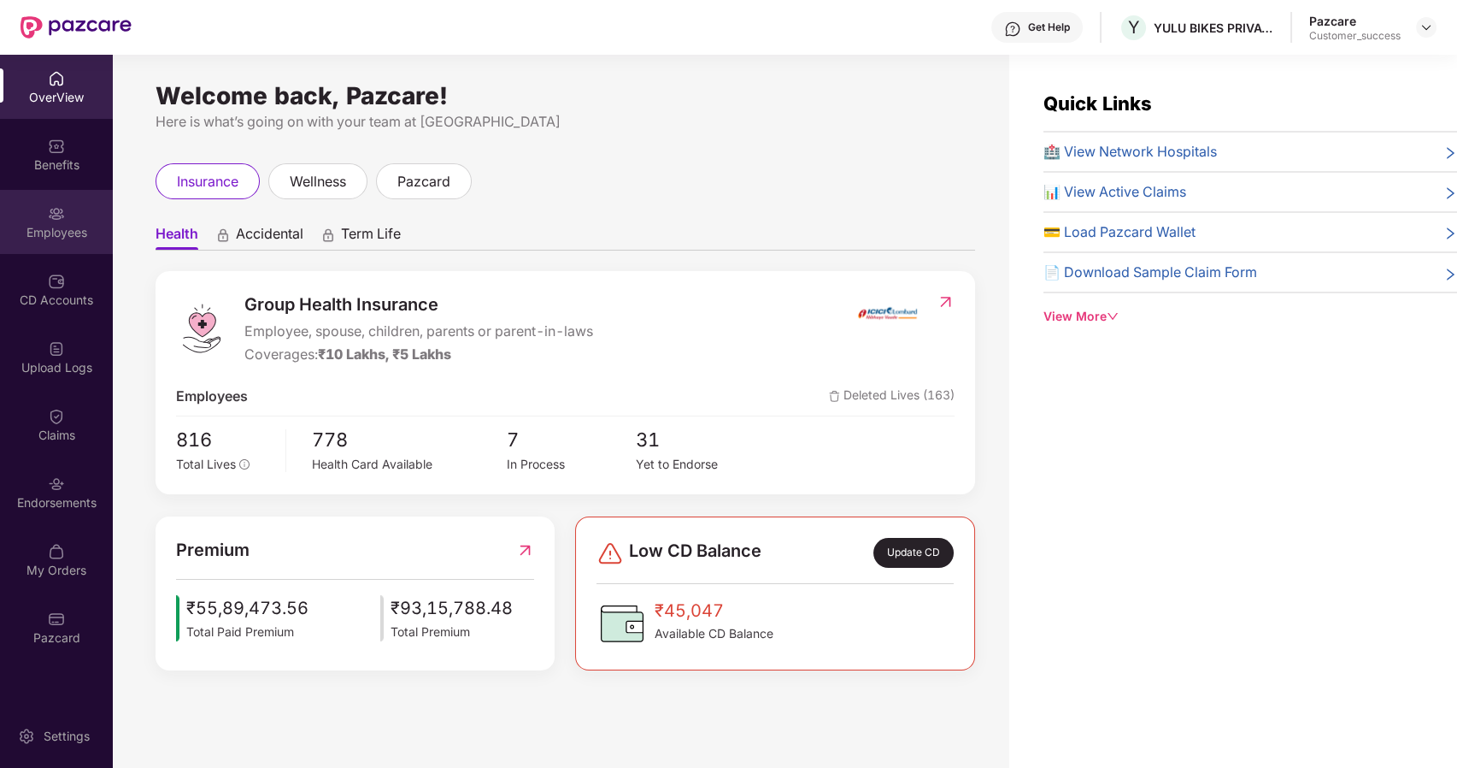
click at [58, 227] on div "Employees" at bounding box center [56, 232] width 113 height 17
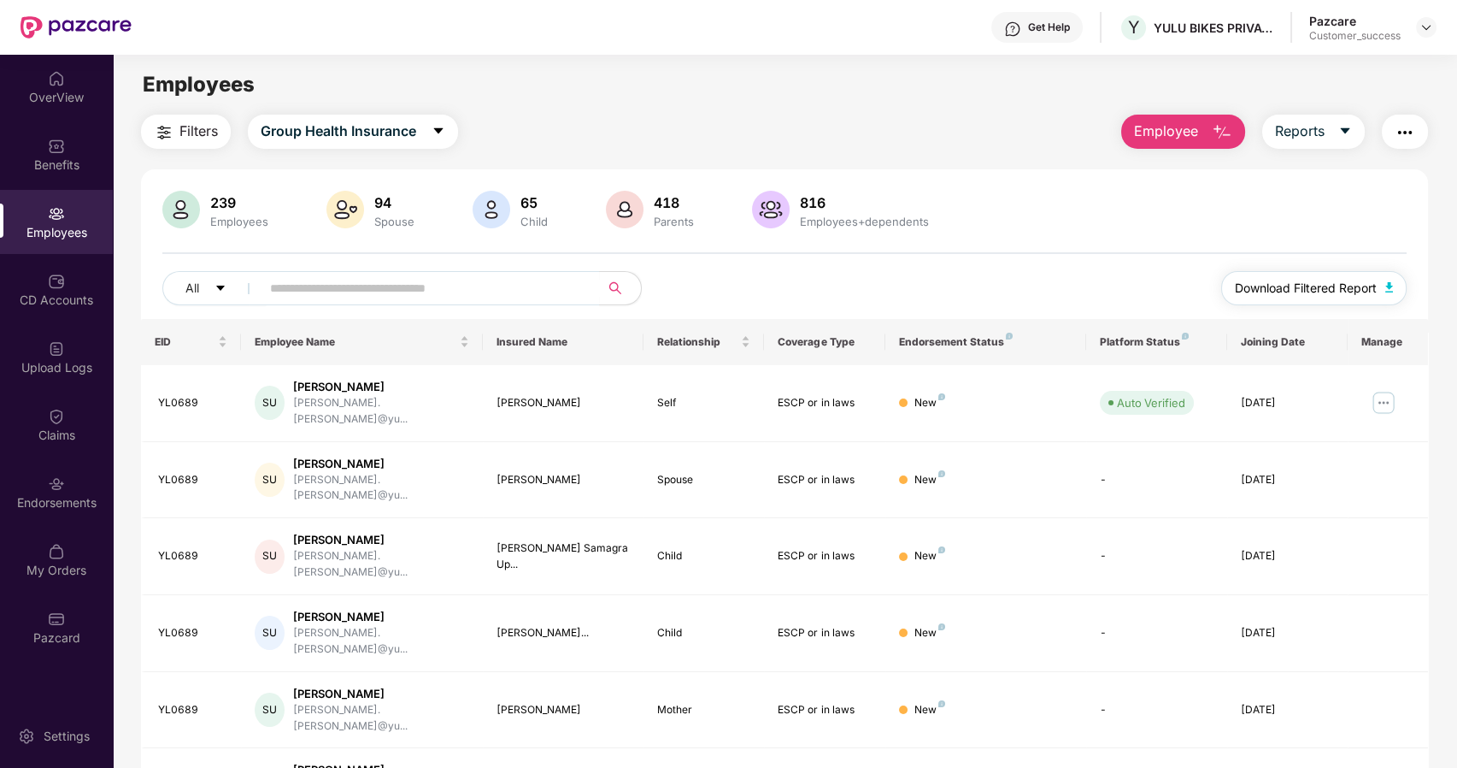
click at [1320, 293] on span "Download Filtered Report" at bounding box center [1306, 288] width 142 height 19
click at [345, 291] on input "text" at bounding box center [423, 288] width 307 height 26
paste input "********"
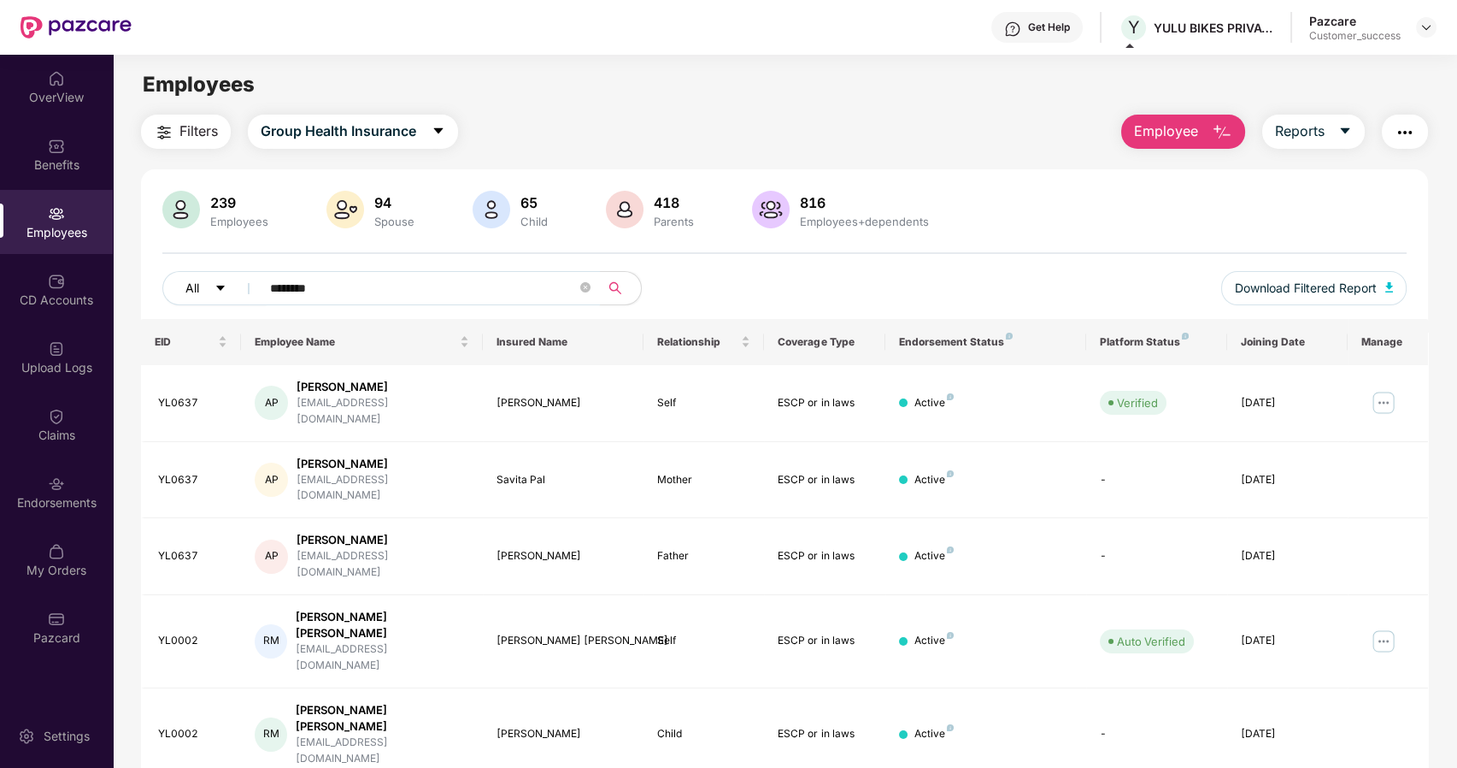
drag, startPoint x: 329, startPoint y: 276, endPoint x: 217, endPoint y: 280, distance: 112.1
click at [217, 280] on div "All ********" at bounding box center [525, 288] width 727 height 34
paste input "text"
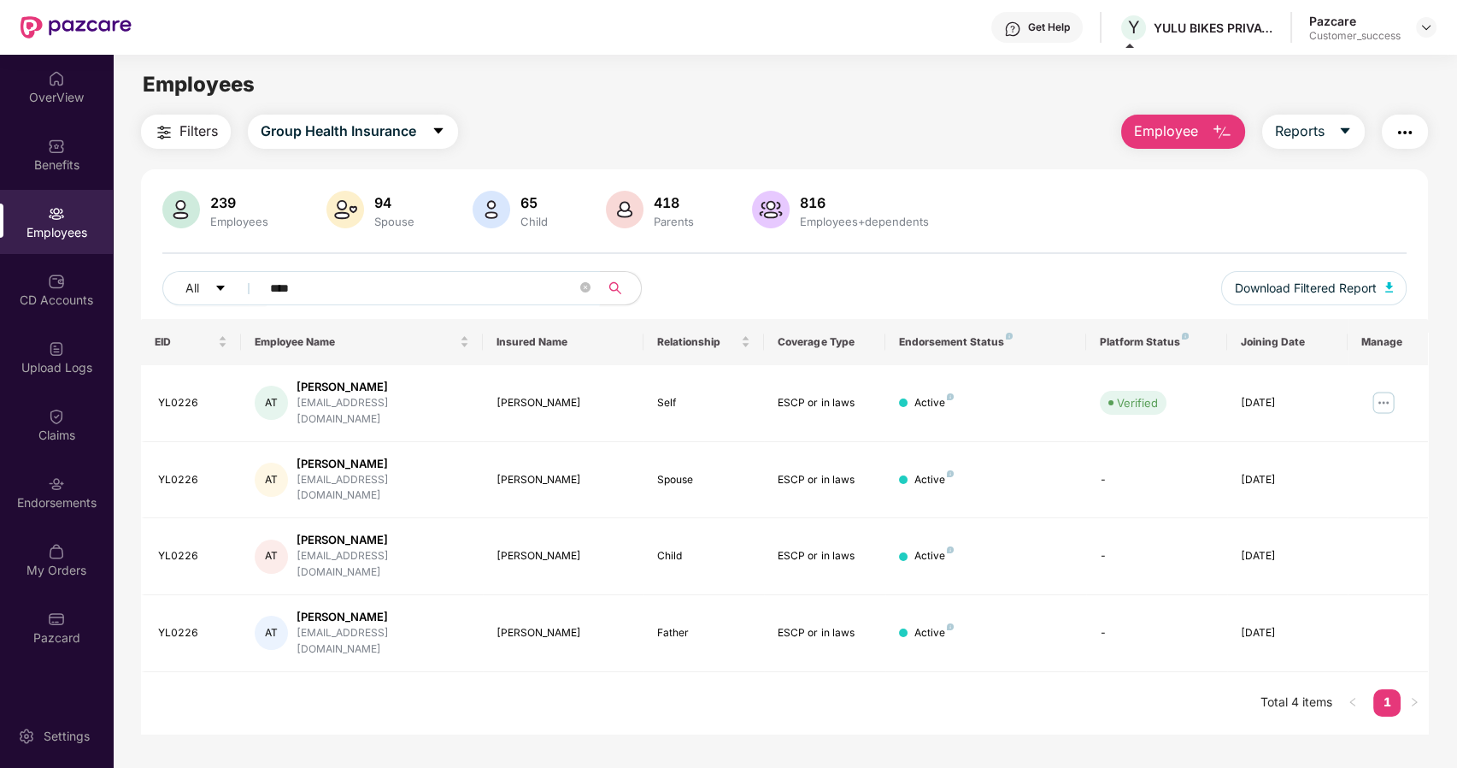
drag, startPoint x: 342, startPoint y: 282, endPoint x: 185, endPoint y: 304, distance: 158.0
click at [185, 304] on div "All **** Download Filtered Report" at bounding box center [784, 295] width 1245 height 48
paste input "**"
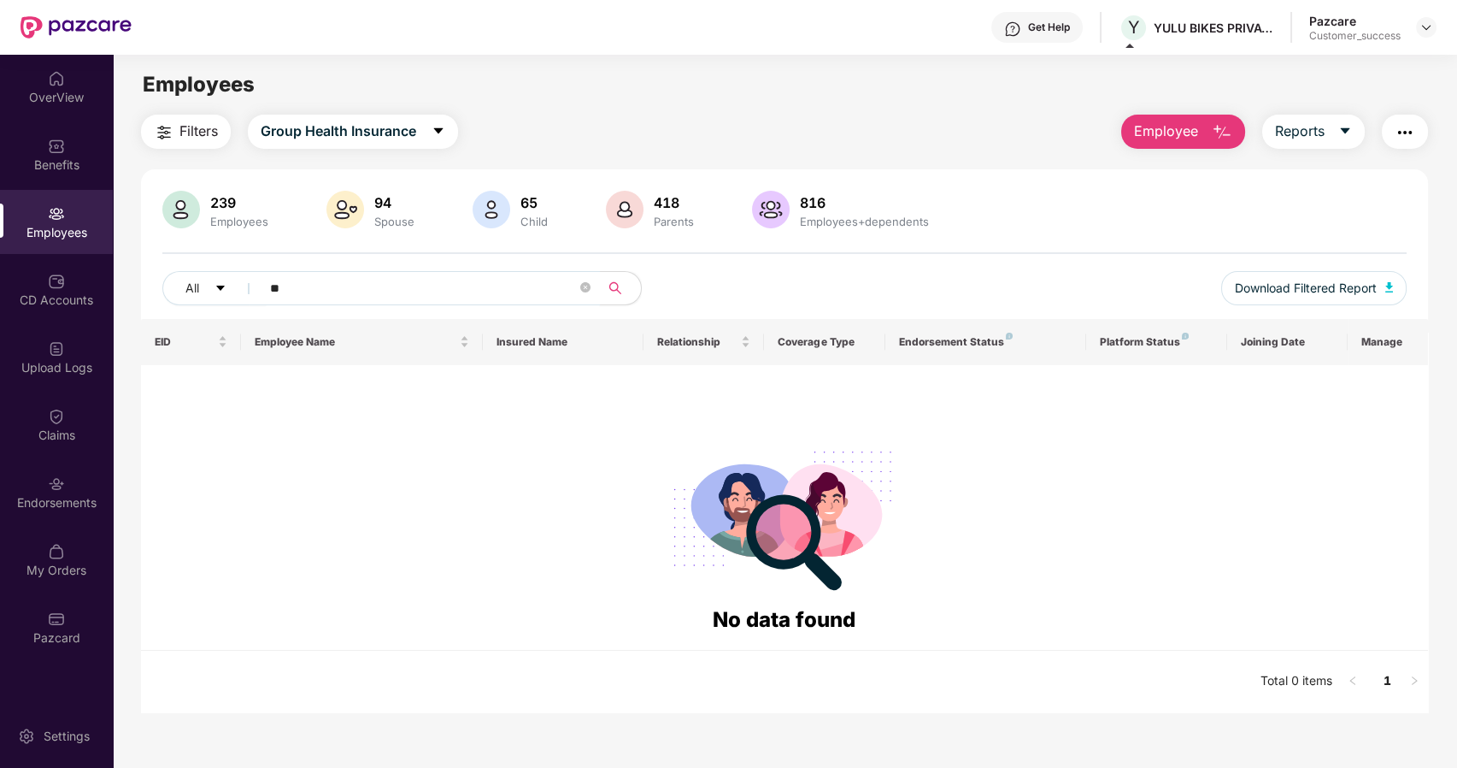
type input "*"
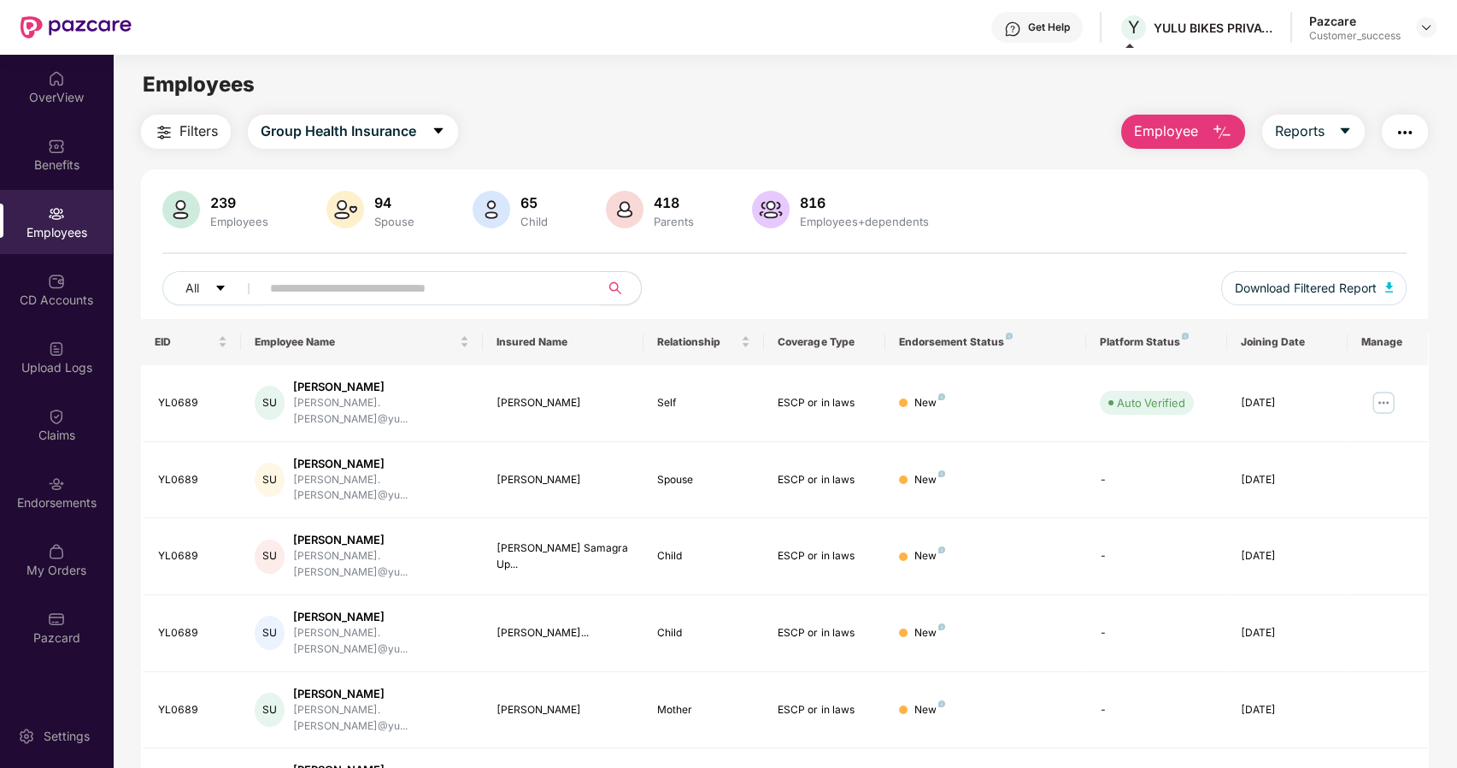
click at [363, 289] on input "text" at bounding box center [423, 288] width 307 height 26
paste input "**********"
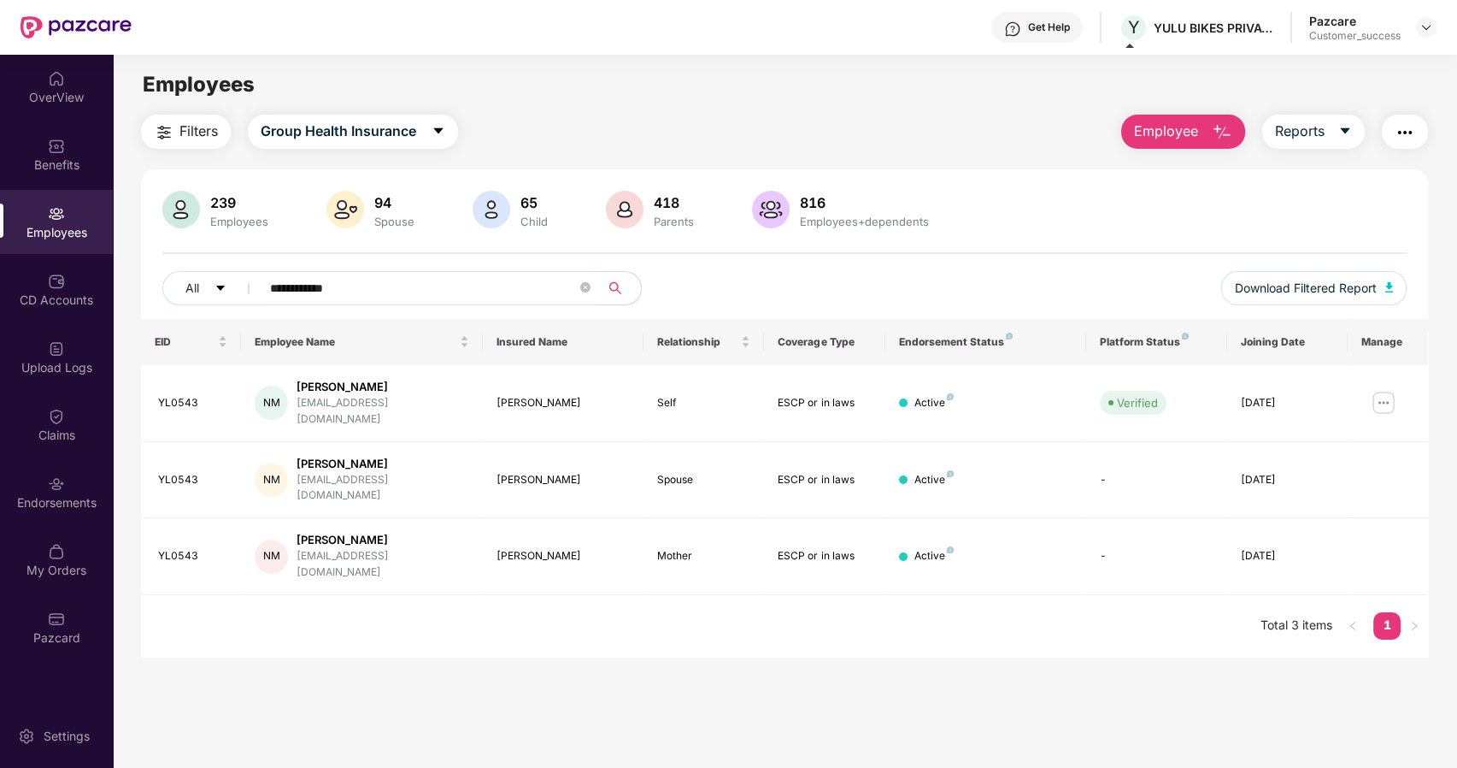
drag, startPoint x: 362, startPoint y: 285, endPoint x: 167, endPoint y: 301, distance: 196.4
click at [167, 301] on div "**********" at bounding box center [525, 288] width 727 height 34
paste input "text"
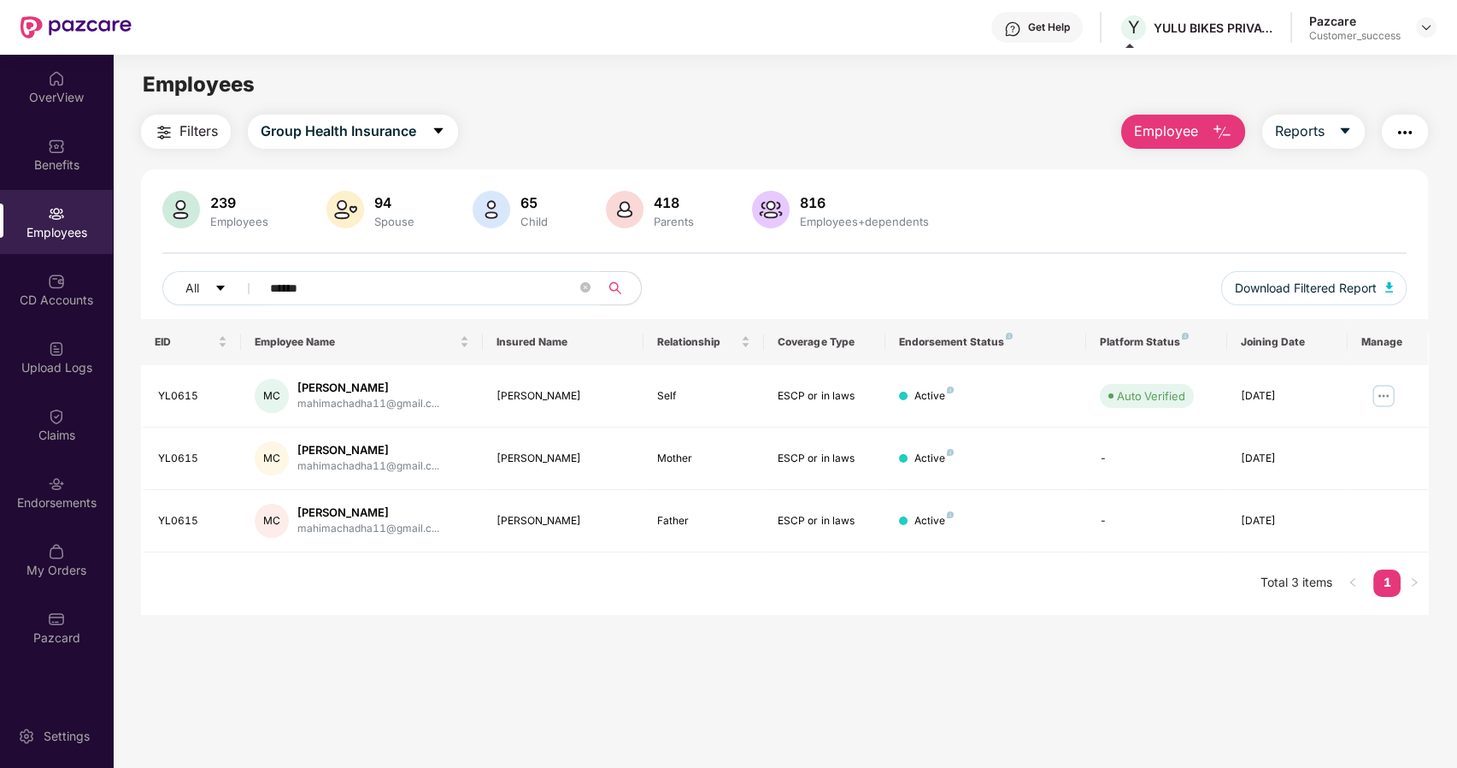
type input "******"
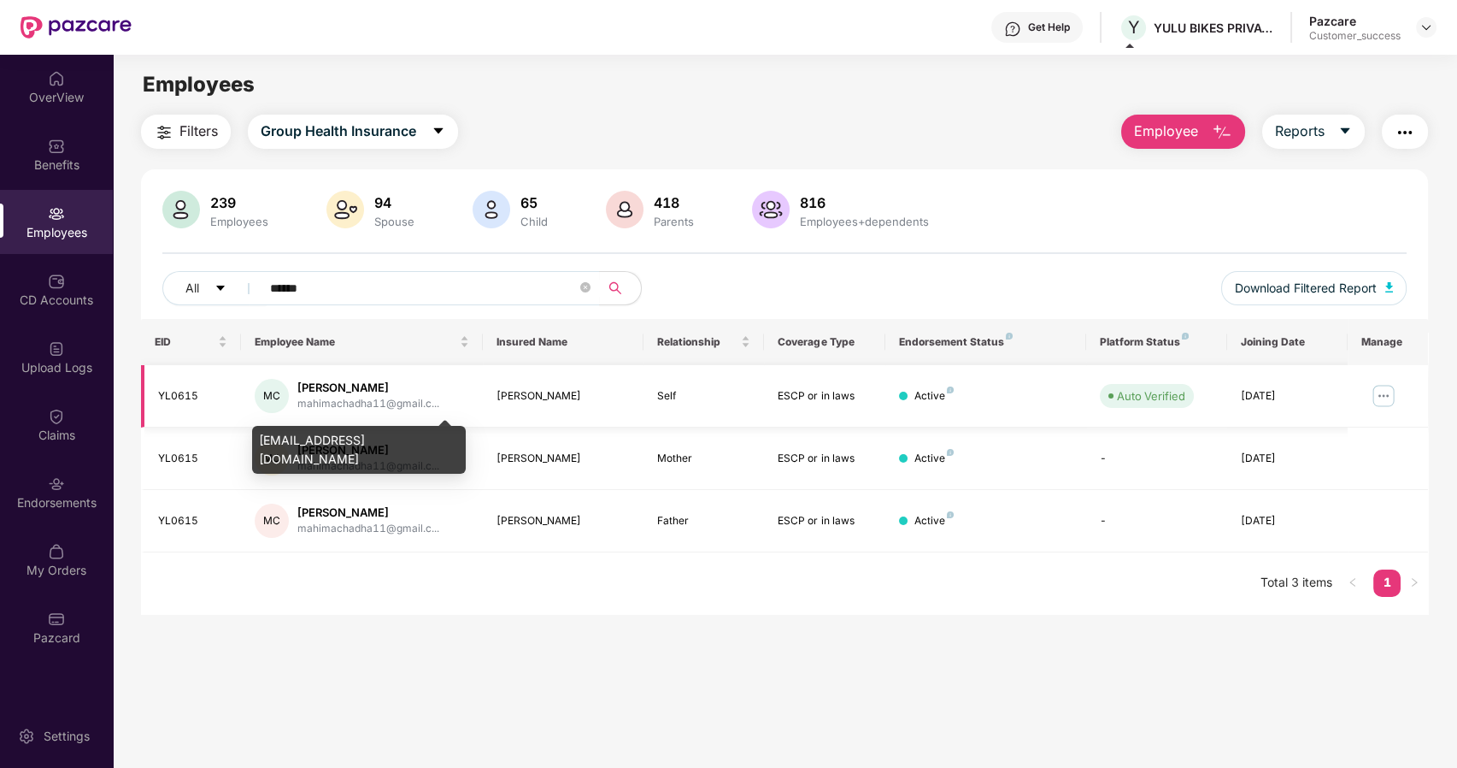
click at [414, 403] on div "mahimachadha11@gmail.c..." at bounding box center [368, 404] width 142 height 16
click at [383, 432] on div "[EMAIL_ADDRESS][DOMAIN_NAME]" at bounding box center [359, 450] width 214 height 48
click at [278, 440] on div "[EMAIL_ADDRESS][DOMAIN_NAME]" at bounding box center [359, 450] width 214 height 48
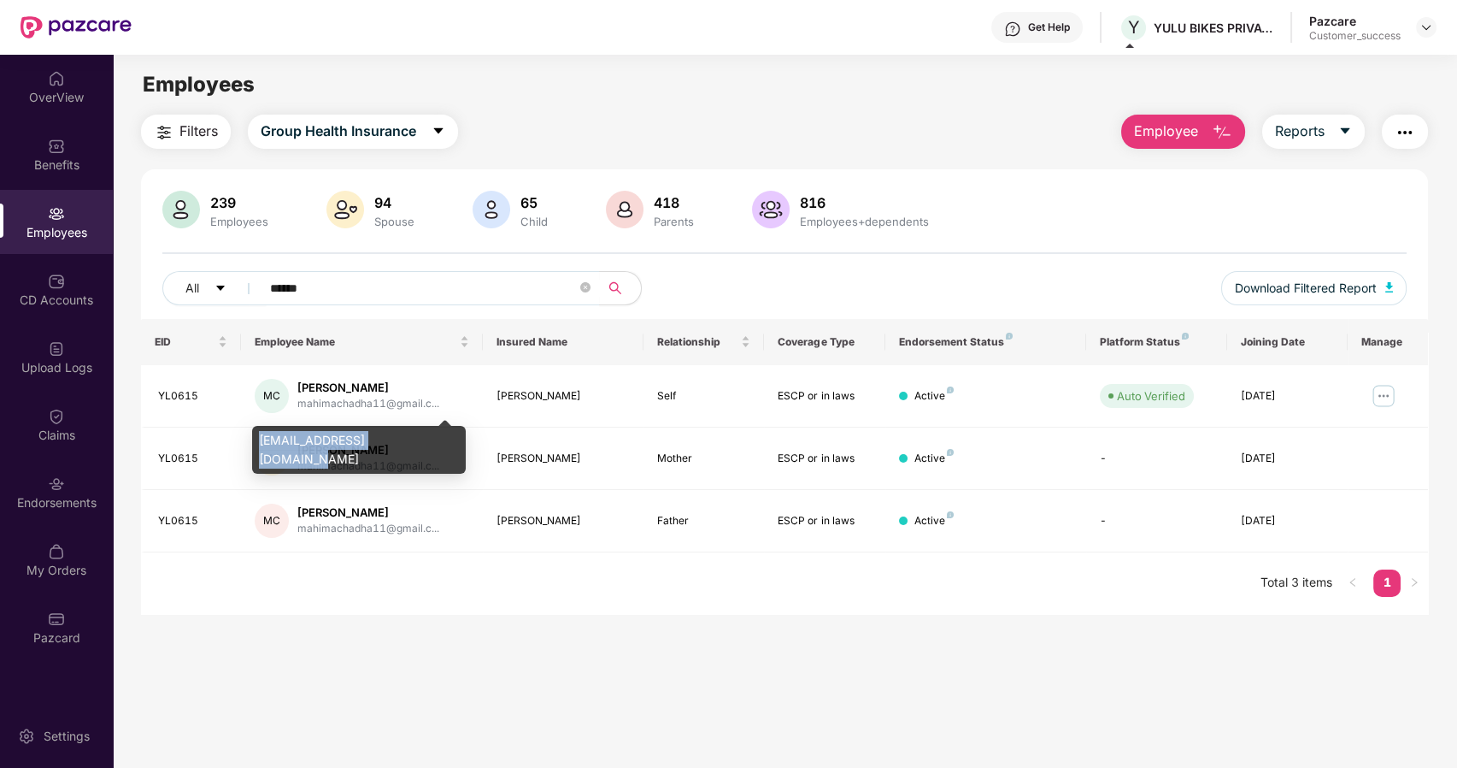
copy div "[EMAIL_ADDRESS][DOMAIN_NAME]"
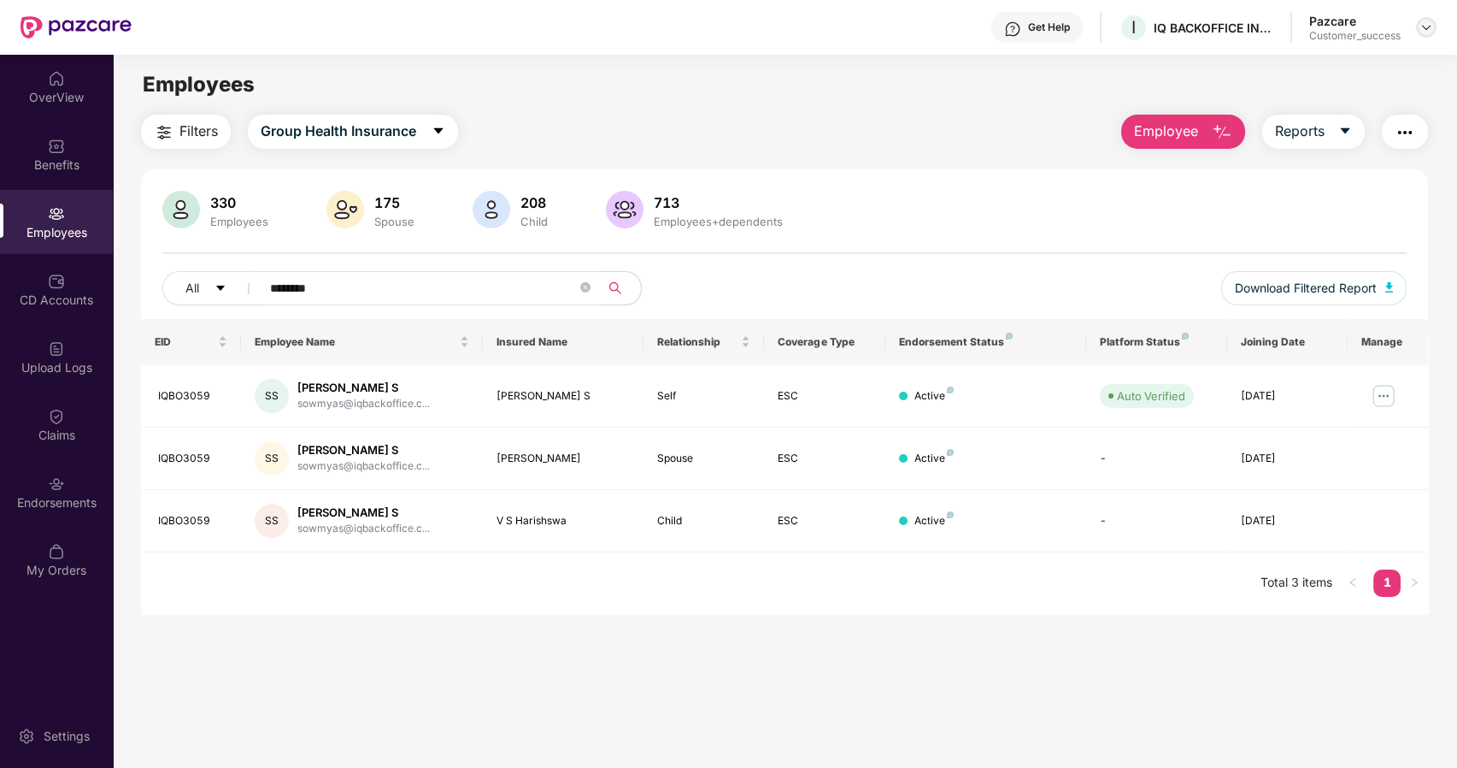
click at [1427, 30] on img at bounding box center [1427, 28] width 14 height 14
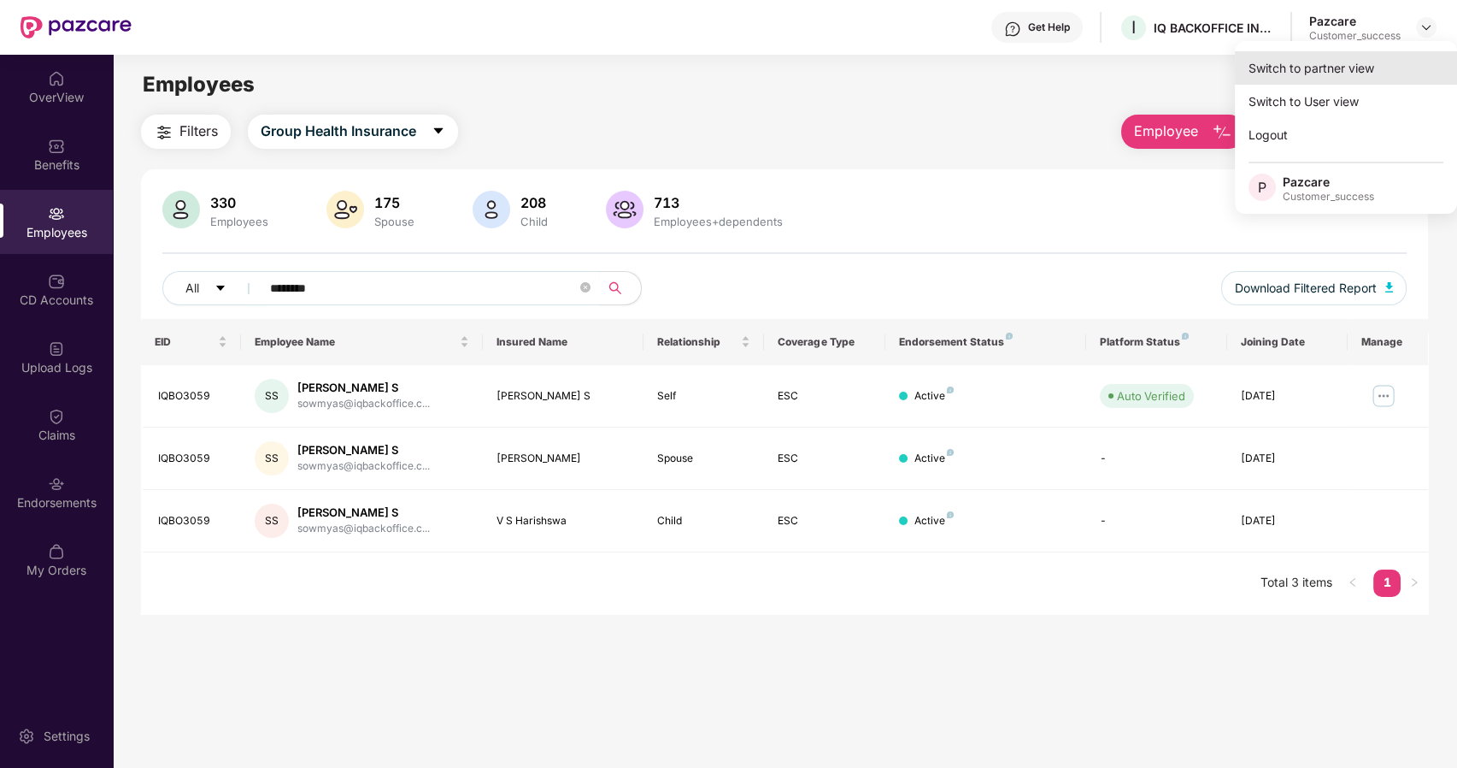
click at [1298, 57] on div "Switch to partner view" at bounding box center [1346, 67] width 222 height 33
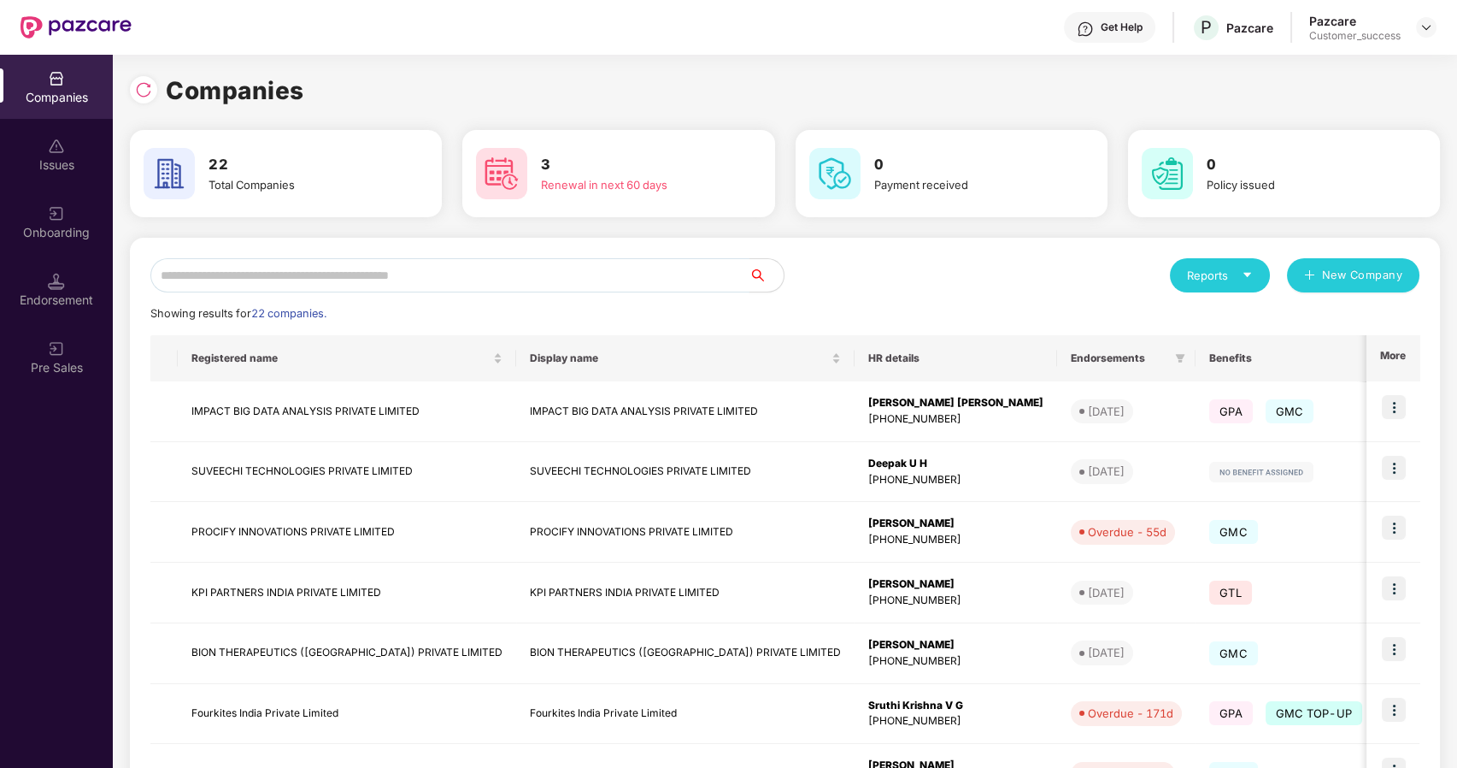
click at [330, 277] on input "text" at bounding box center [449, 275] width 599 height 34
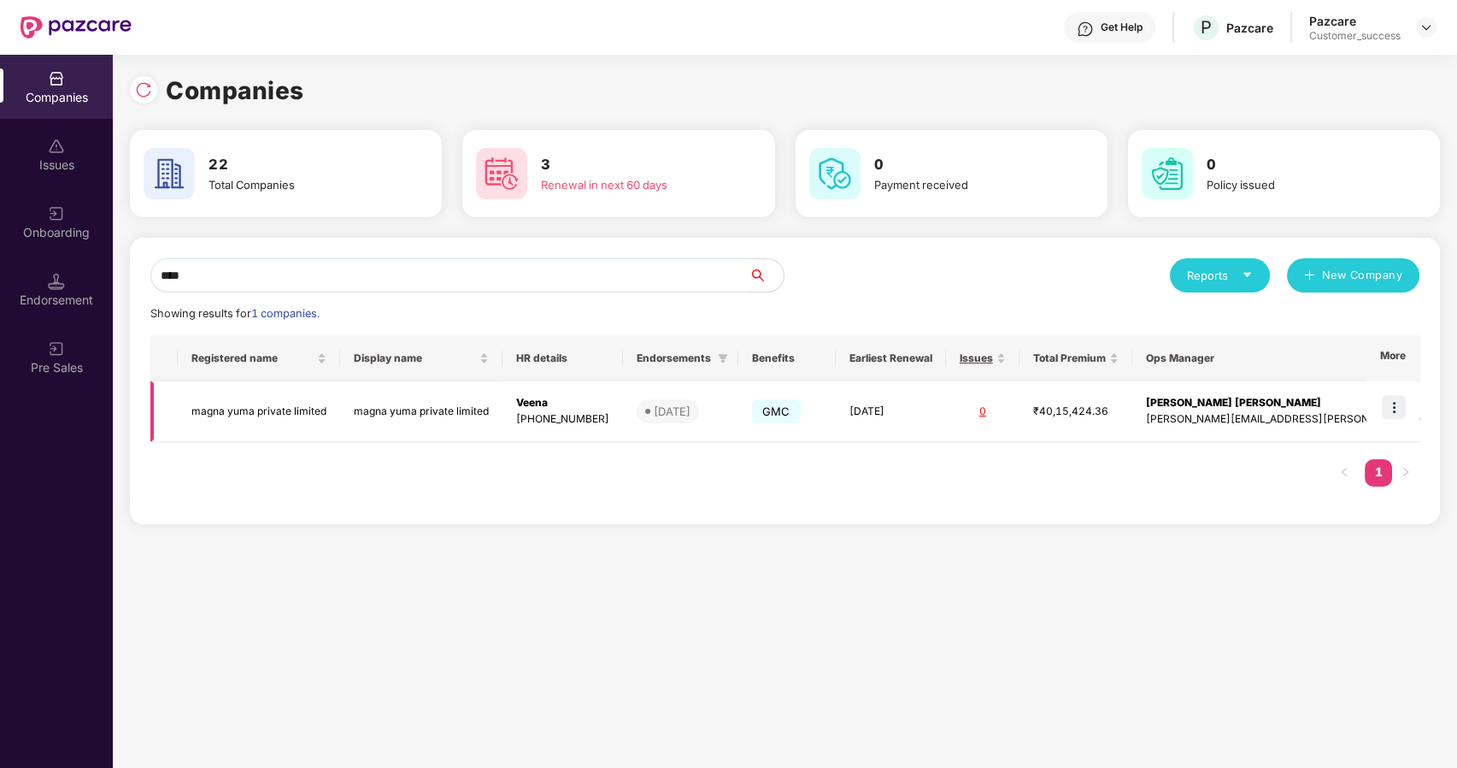
type input "****"
click at [1400, 400] on img at bounding box center [1394, 407] width 24 height 24
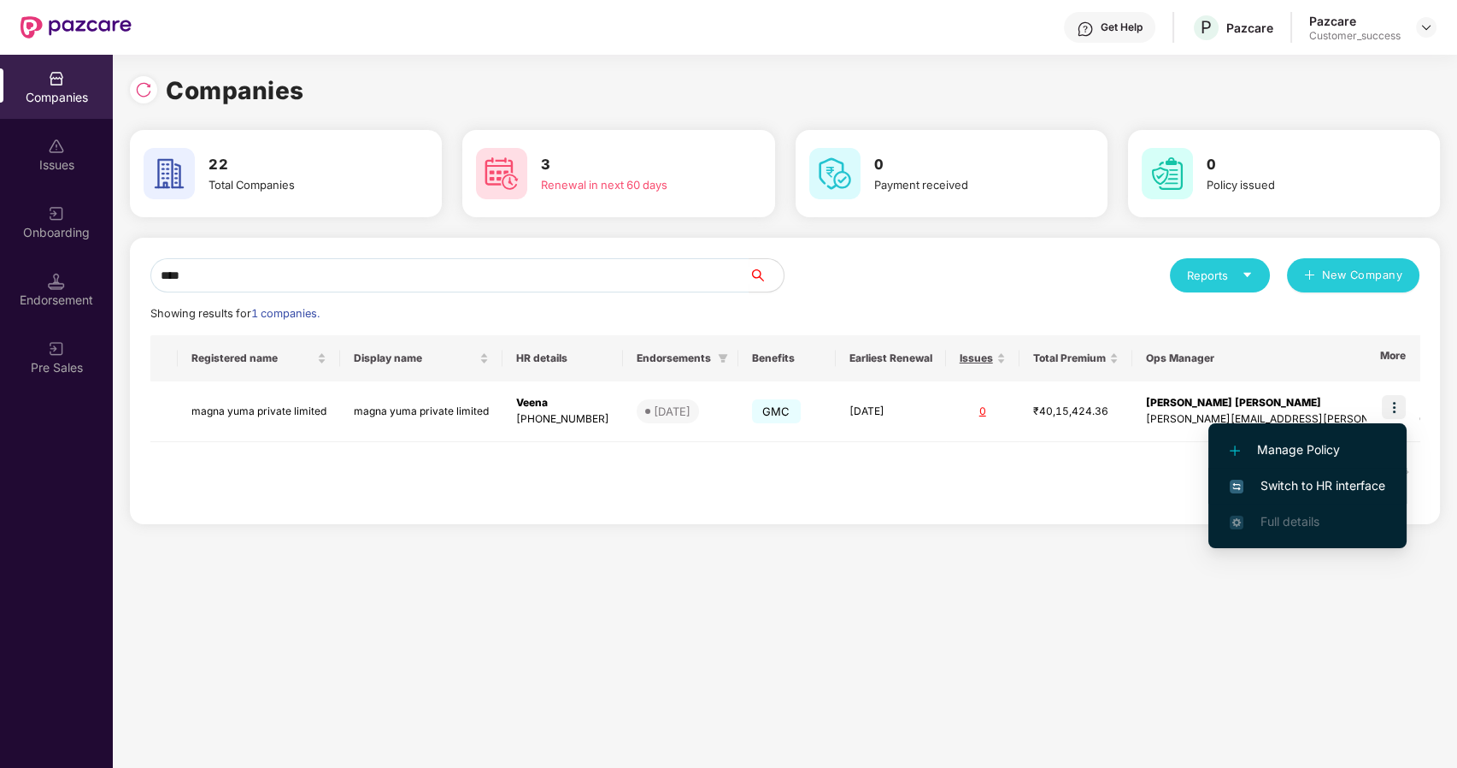
click at [1318, 480] on span "Switch to HR interface" at bounding box center [1308, 485] width 156 height 19
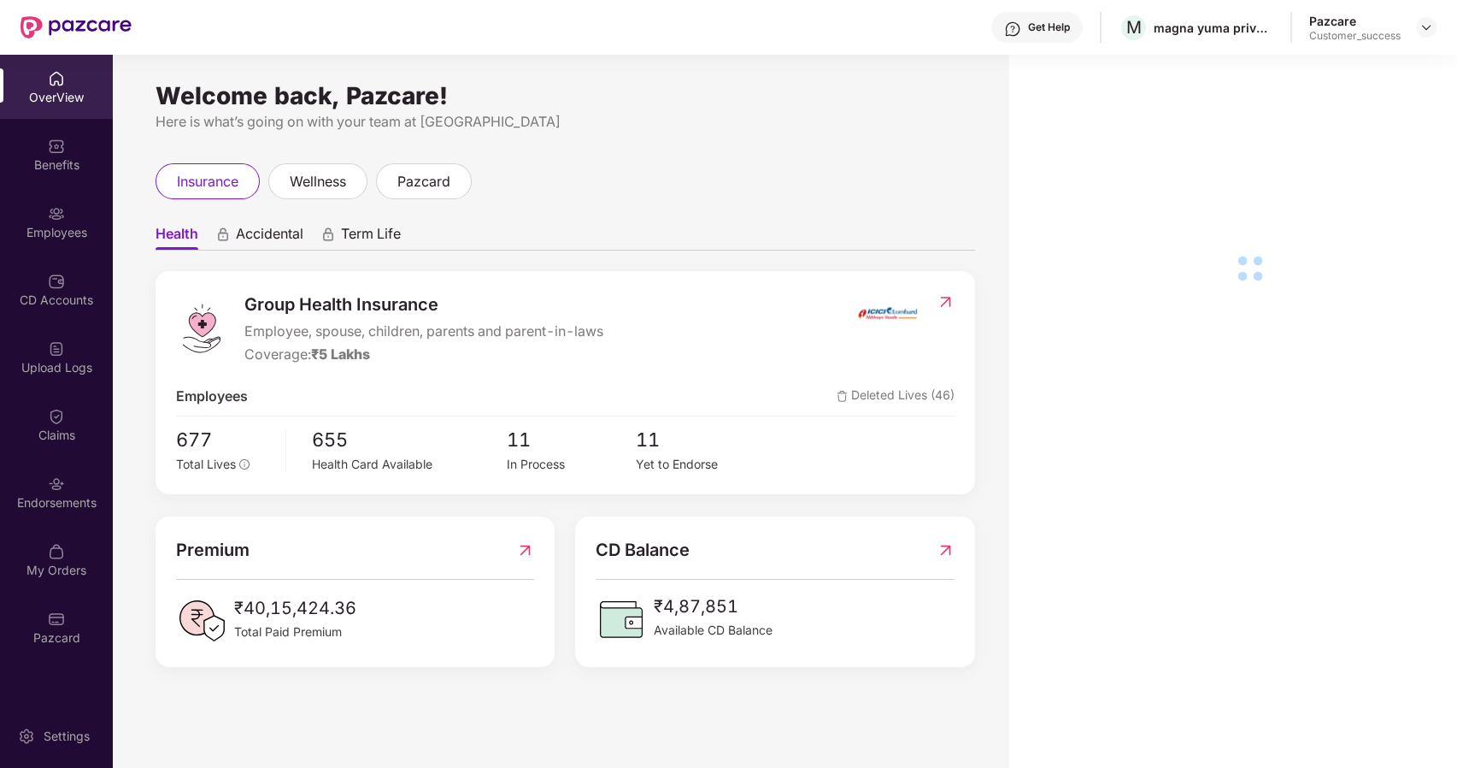
click at [39, 215] on div "Employees" at bounding box center [56, 222] width 113 height 64
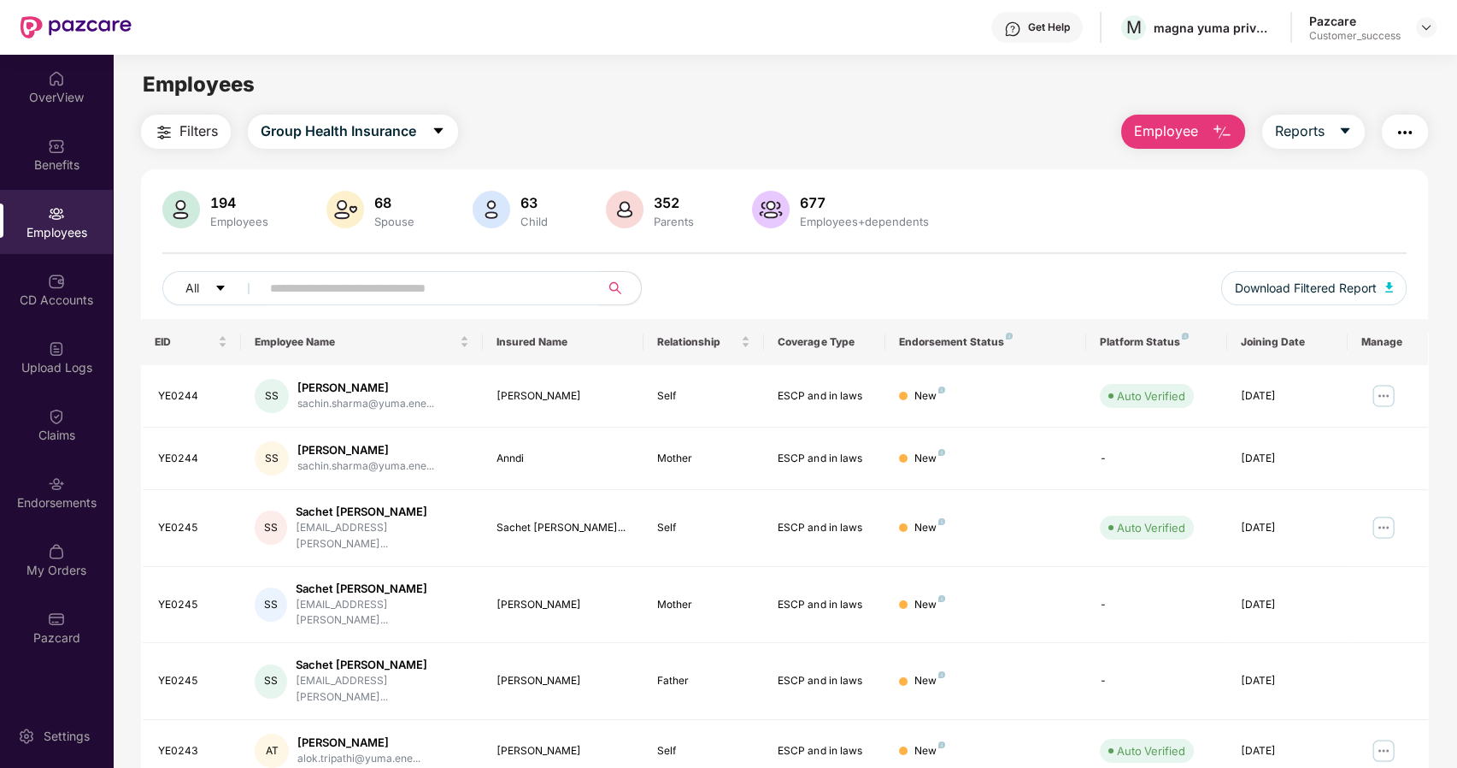
click at [39, 215] on div "Employees" at bounding box center [56, 222] width 113 height 64
click at [300, 286] on input "text" at bounding box center [423, 288] width 307 height 26
paste input "******"
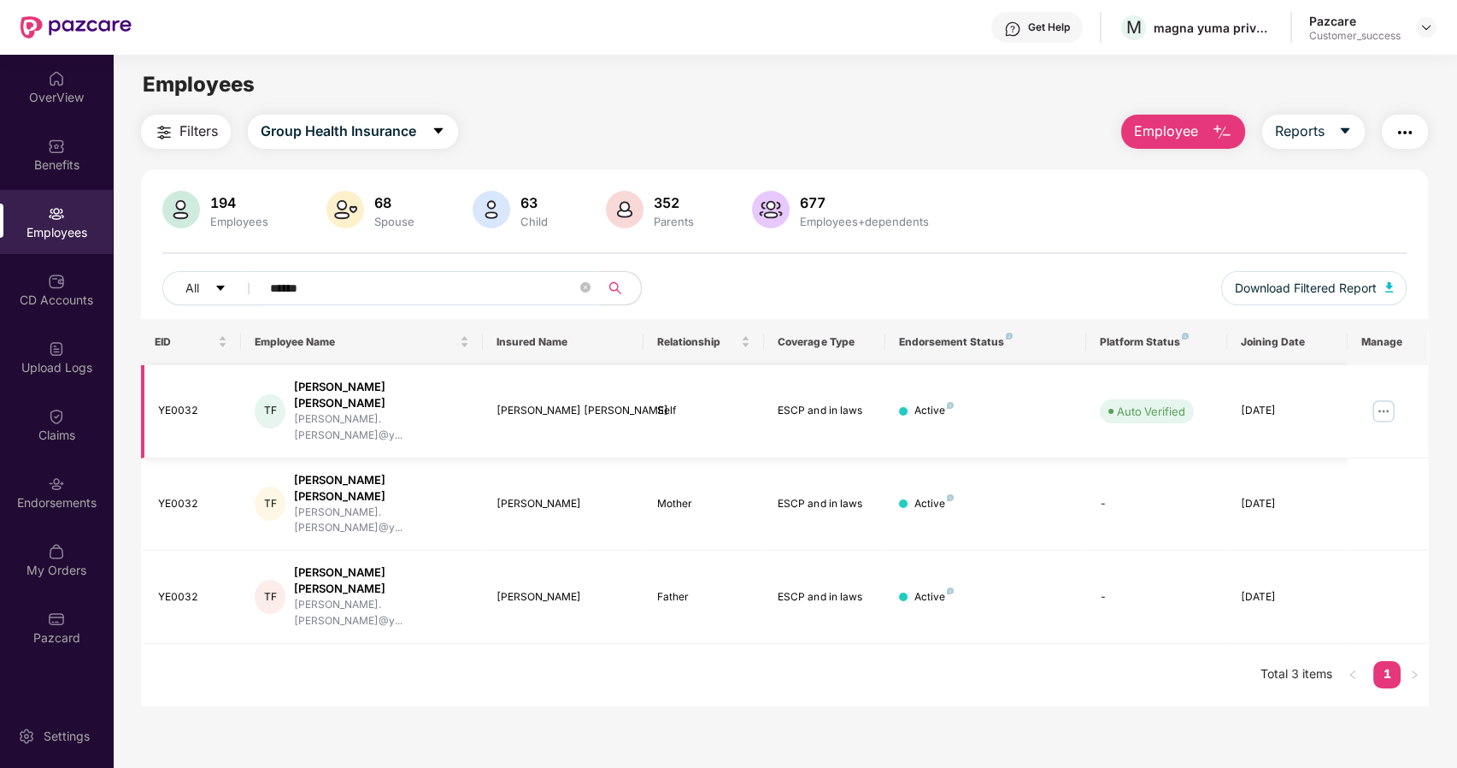
type input "******"
click at [1387, 397] on img at bounding box center [1383, 410] width 27 height 27
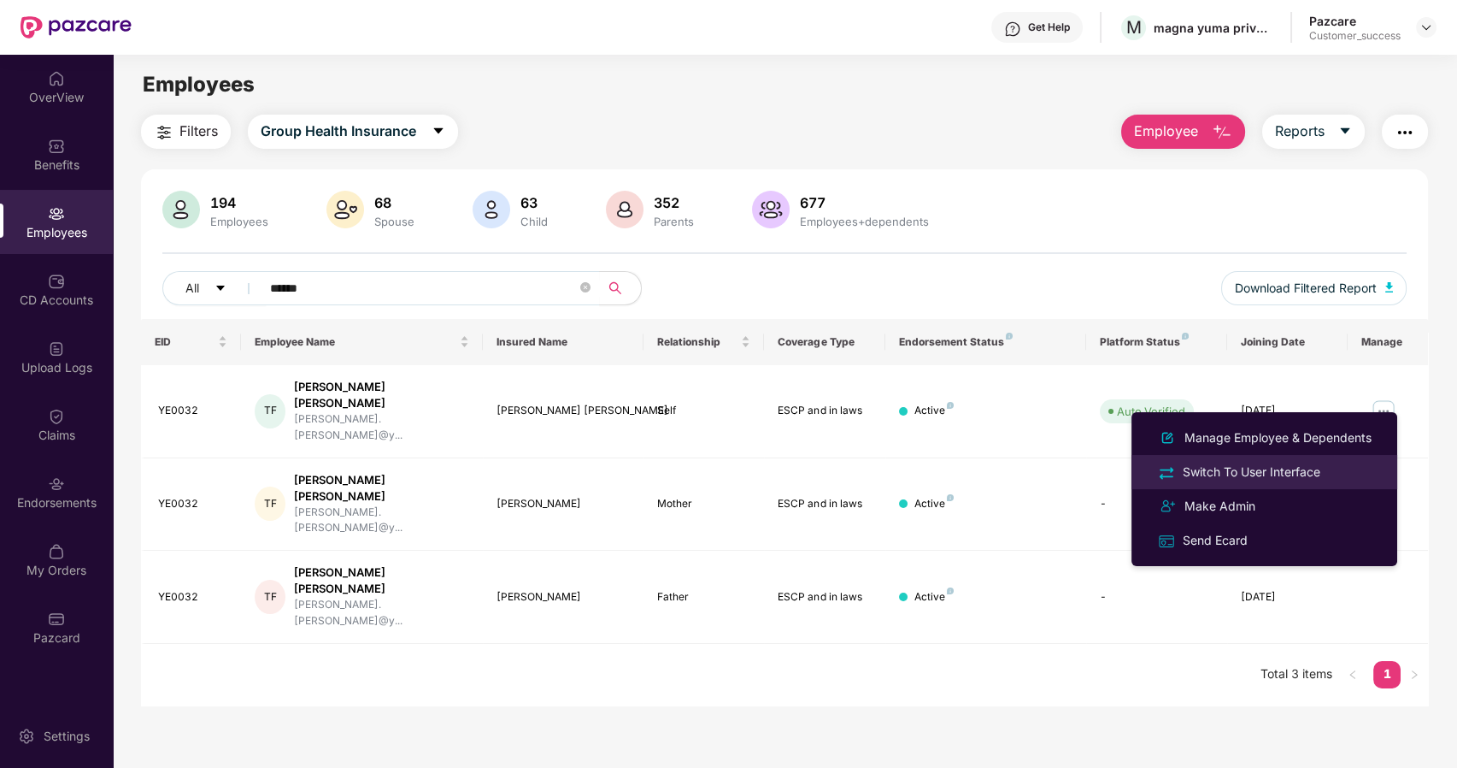
click at [1242, 469] on div "Switch To User Interface" at bounding box center [1252, 471] width 144 height 19
